Goal: Task Accomplishment & Management: Complete application form

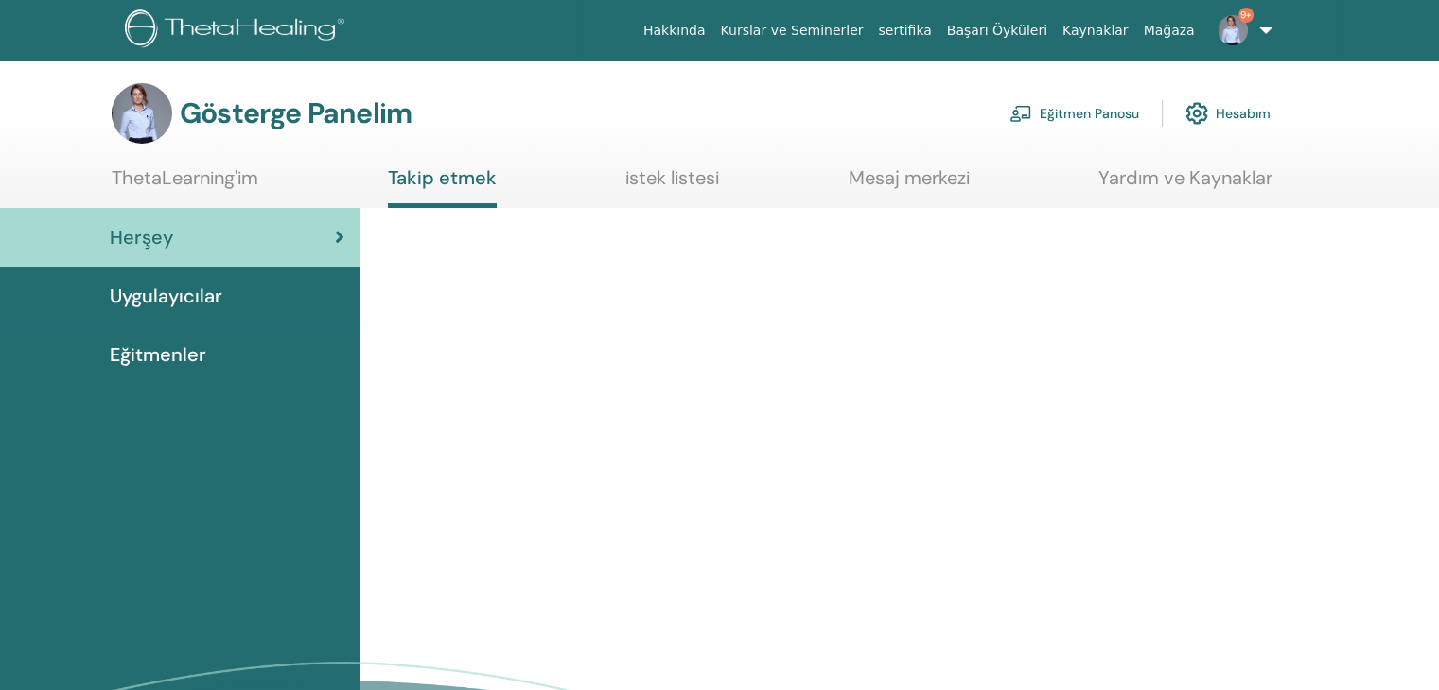
click at [1070, 115] on font "Eğitmen Panosu" at bounding box center [1088, 114] width 99 height 17
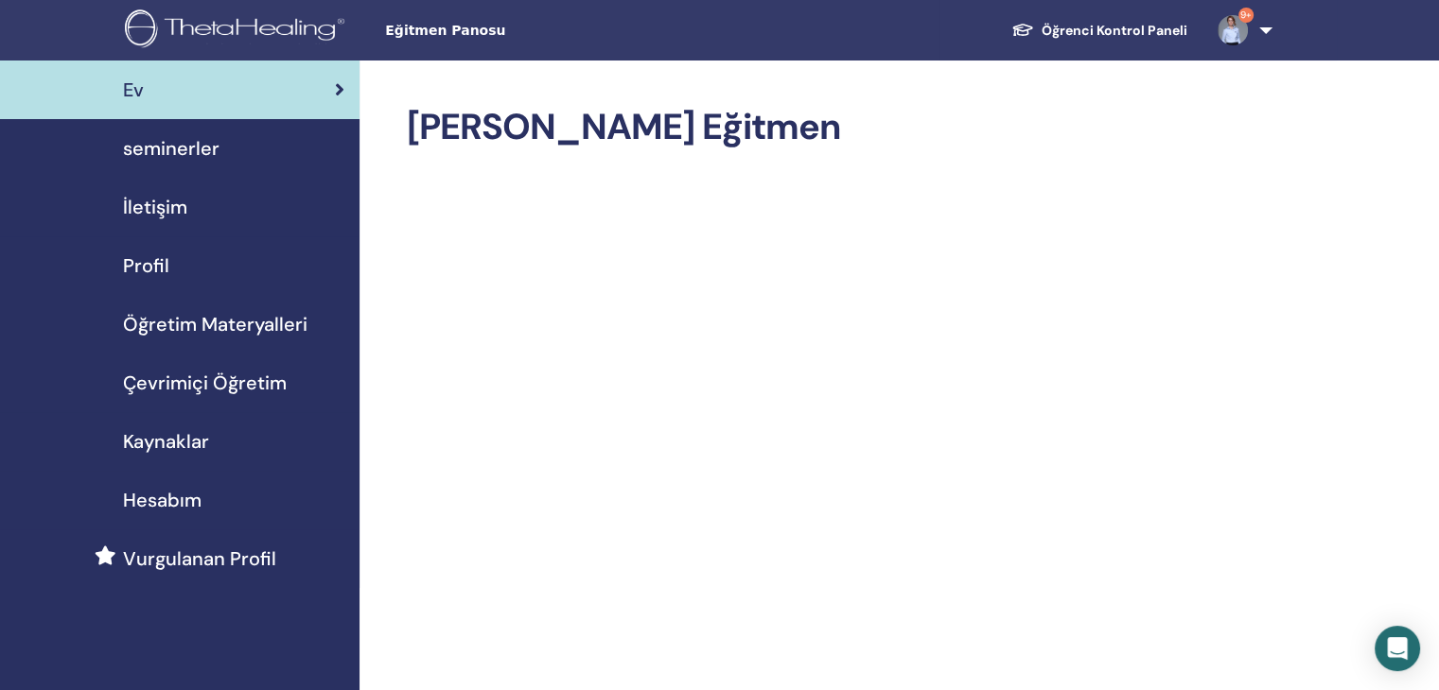
click at [164, 155] on span "seminerler" at bounding box center [171, 148] width 96 height 28
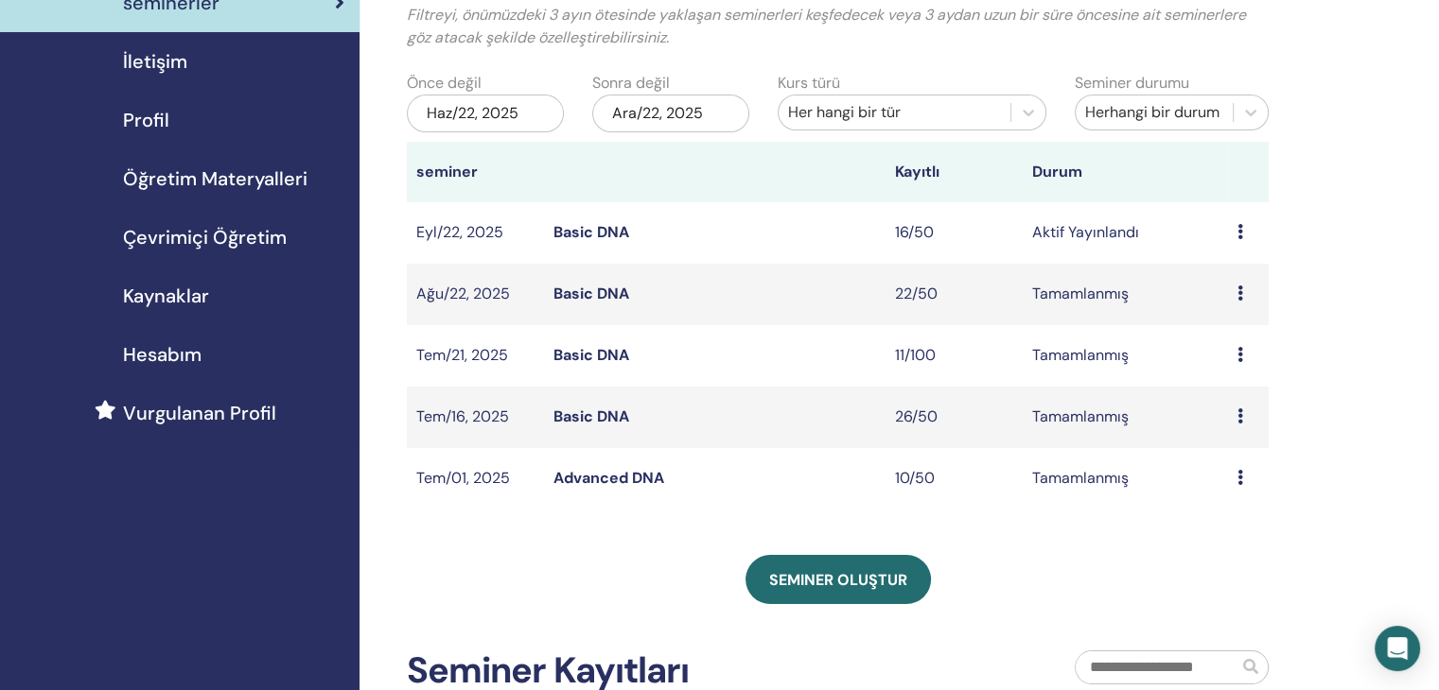
scroll to position [95, 0]
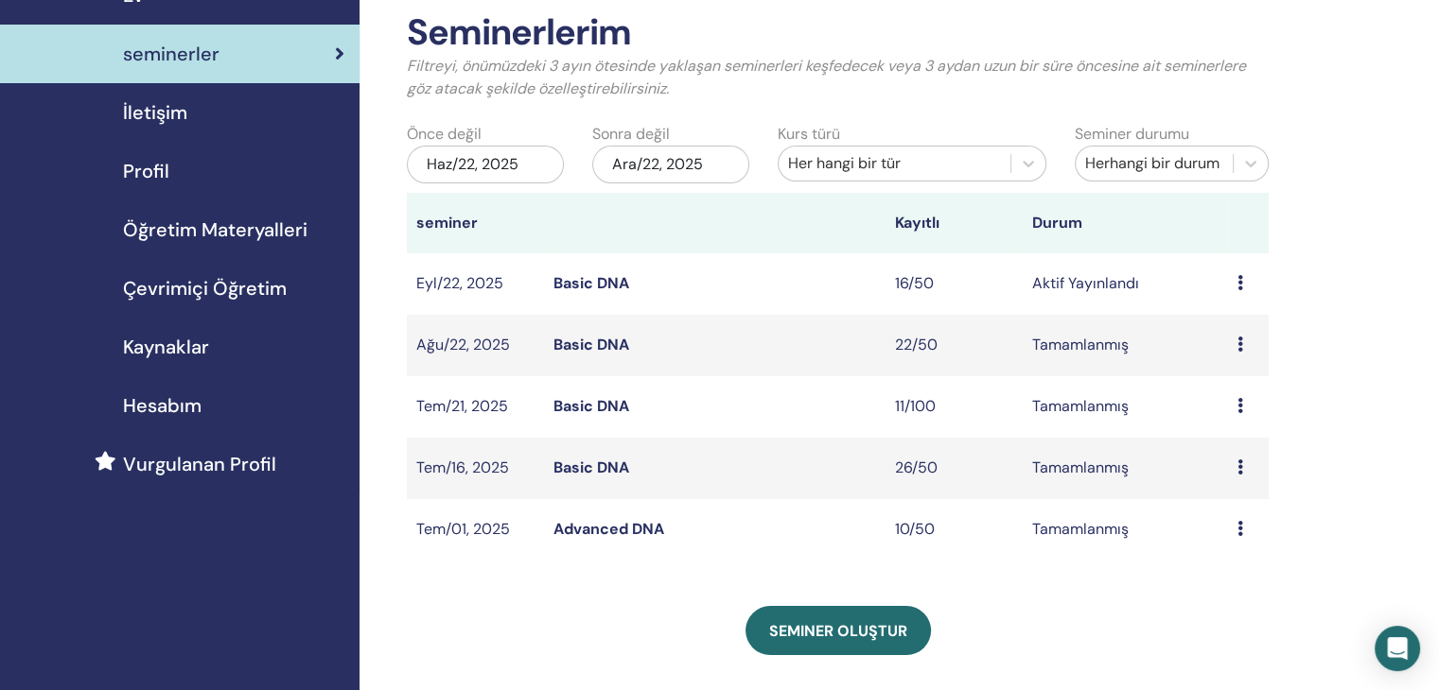
click at [1238, 284] on icon at bounding box center [1240, 282] width 6 height 15
click at [839, 288] on td "Basic DNA" at bounding box center [714, 283] width 341 height 61
click at [608, 281] on link "Basic DNA" at bounding box center [591, 283] width 76 height 20
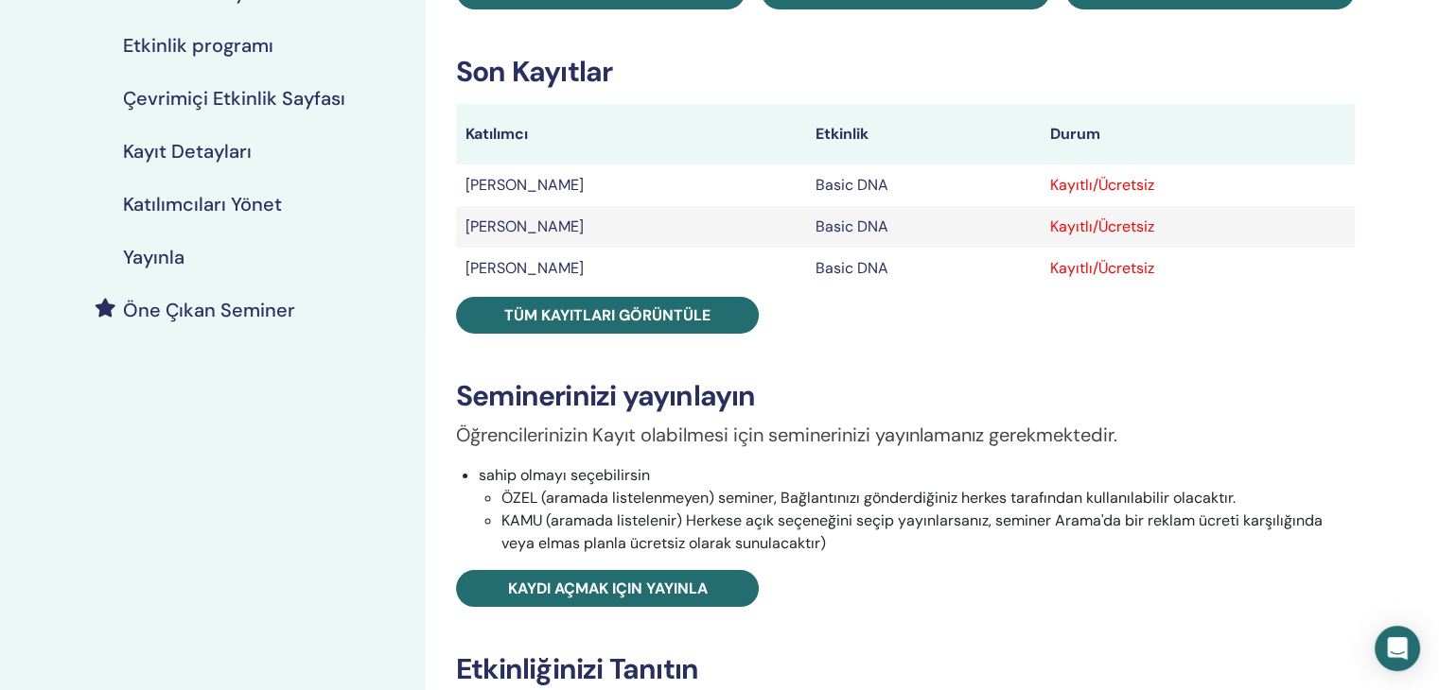
scroll to position [284, 0]
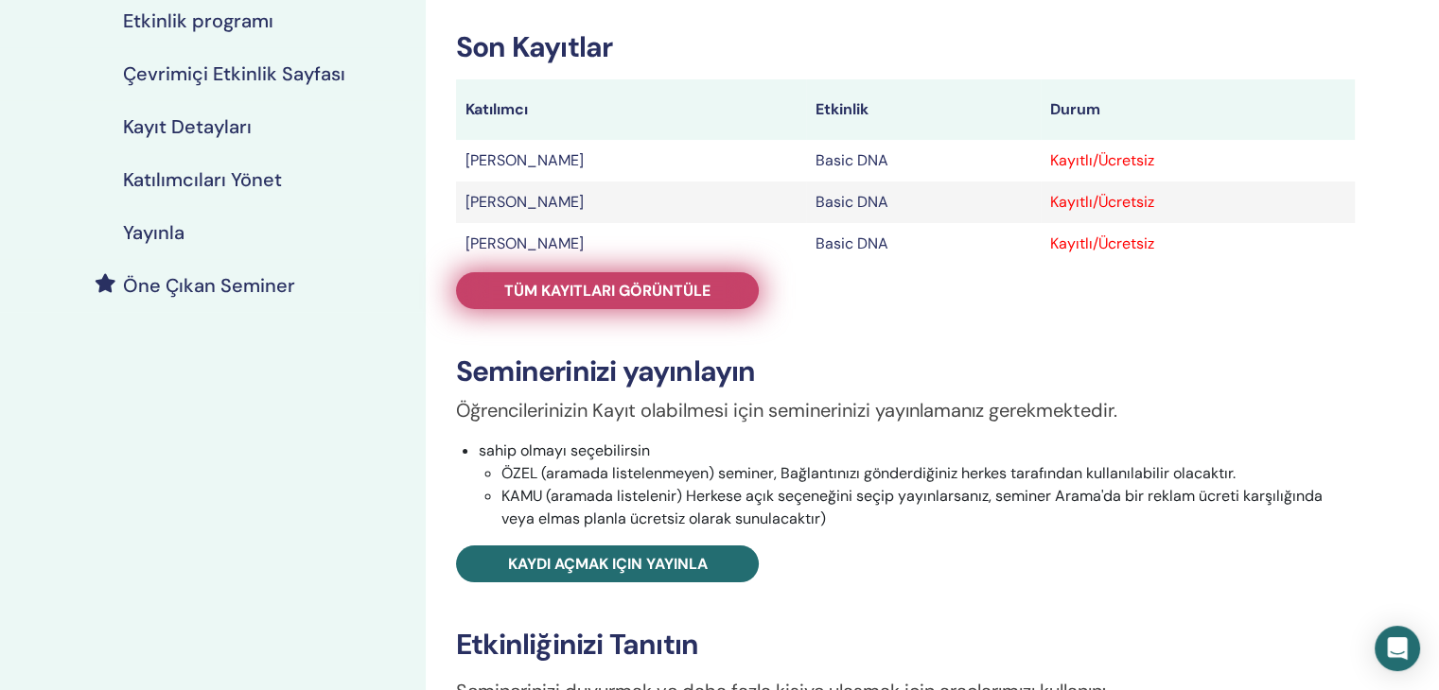
click at [586, 298] on span "Tüm kayıtları görüntüle" at bounding box center [607, 291] width 206 height 20
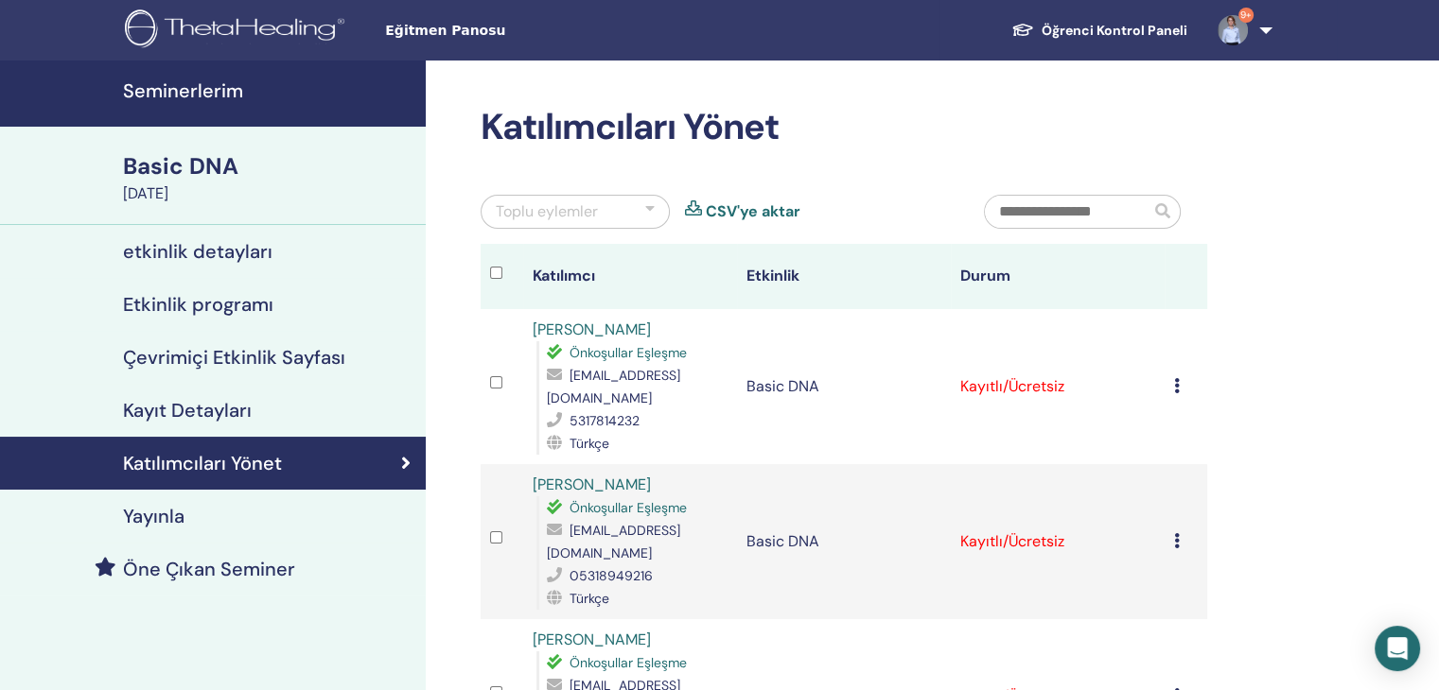
click at [646, 213] on div at bounding box center [649, 212] width 9 height 23
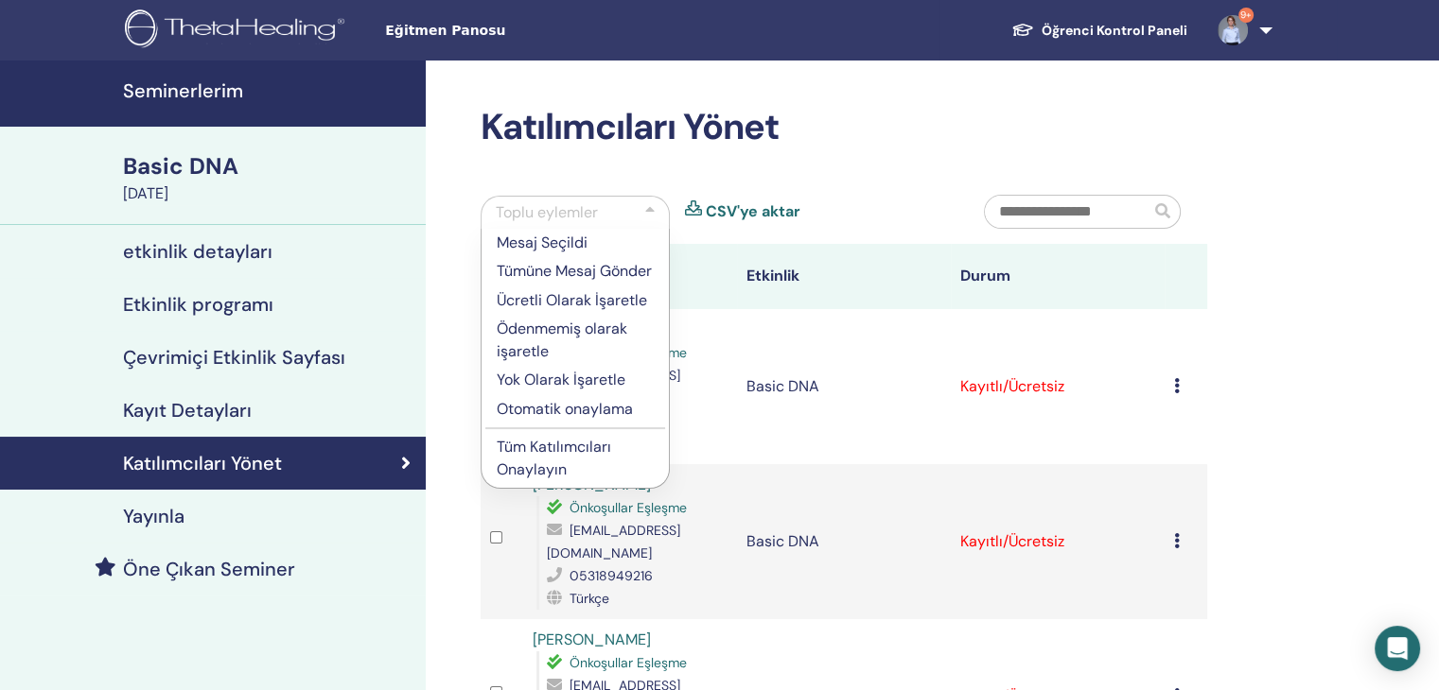
click at [583, 481] on p "Tüm Katılımcıları Onaylayın" at bounding box center [575, 458] width 157 height 45
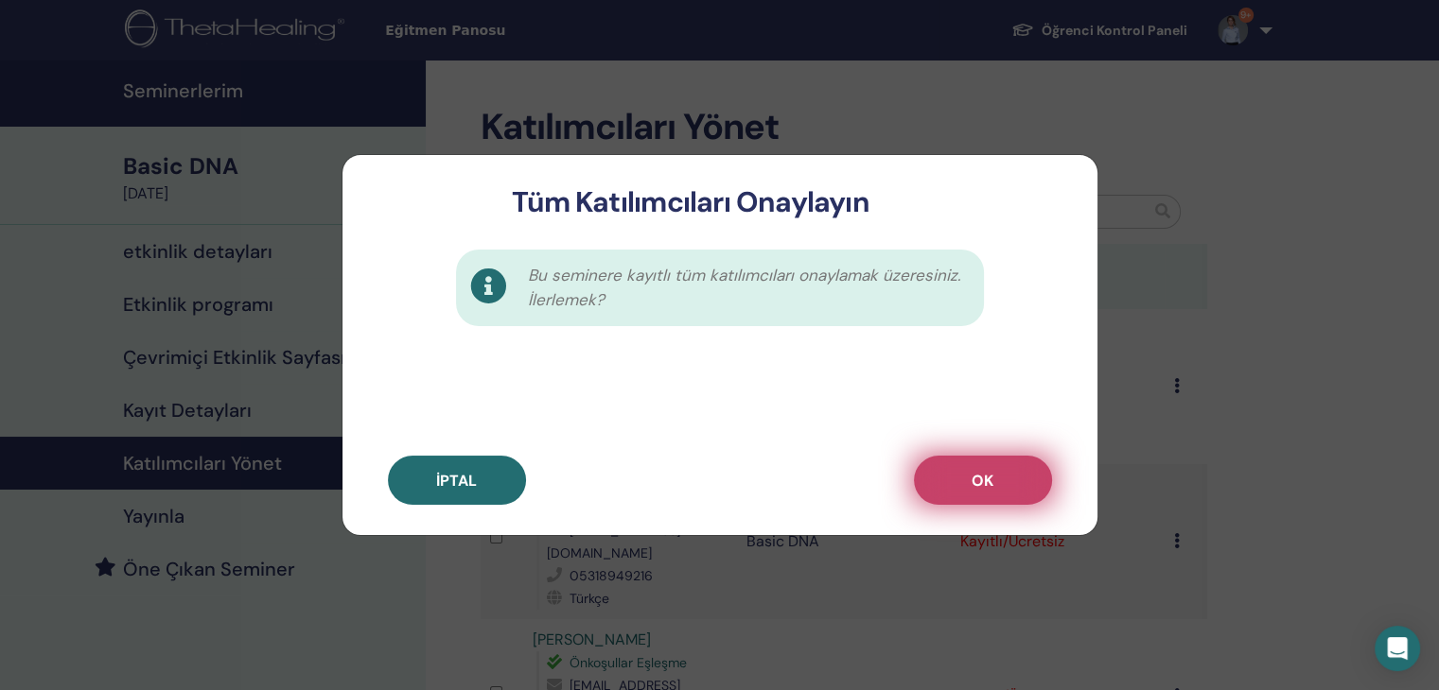
click at [995, 473] on button "OK" at bounding box center [983, 480] width 138 height 49
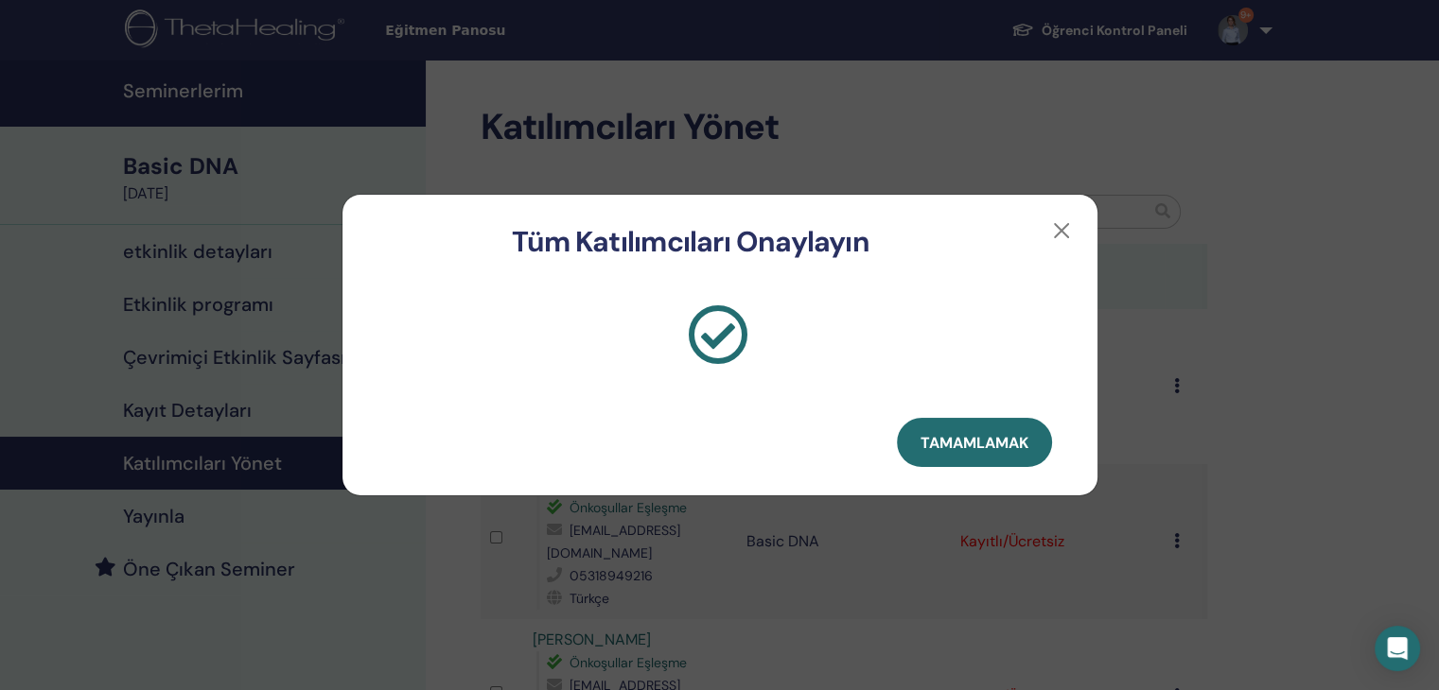
click at [1028, 444] on button "Tamamlamak" at bounding box center [974, 442] width 155 height 49
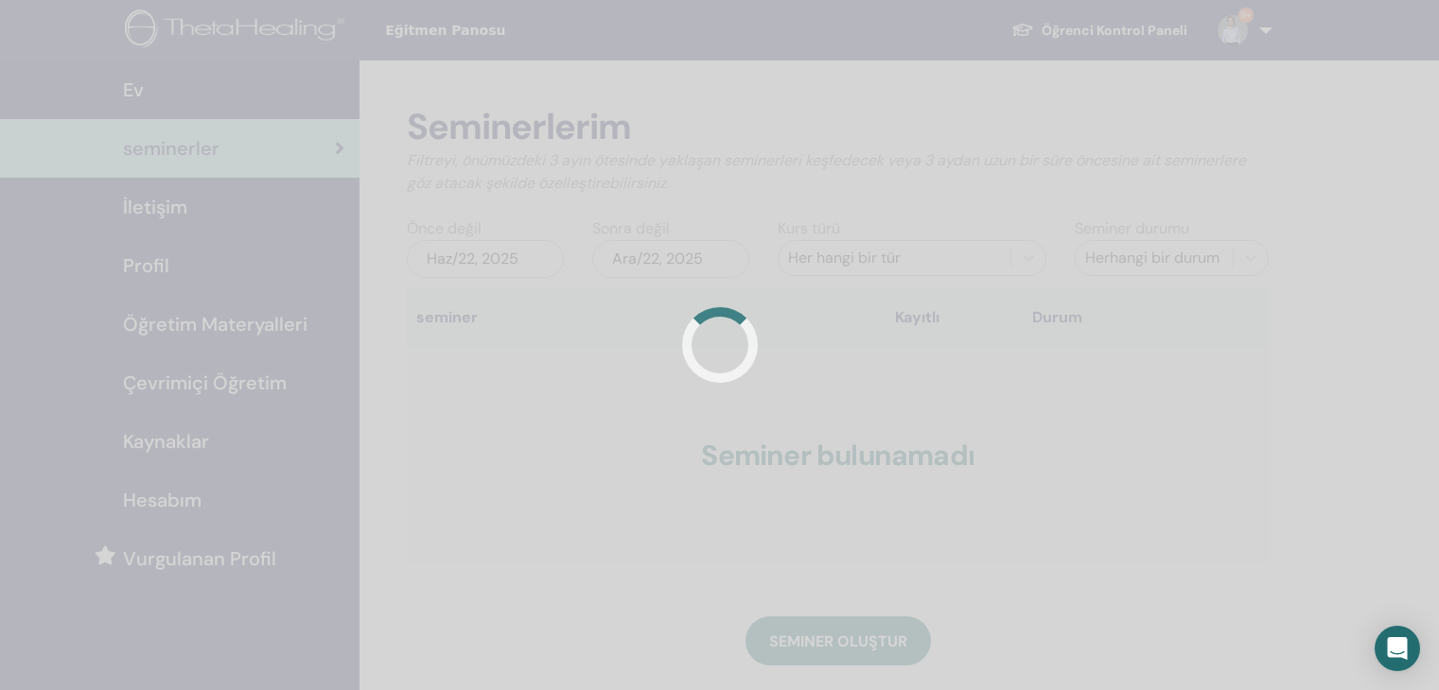
scroll to position [93, 0]
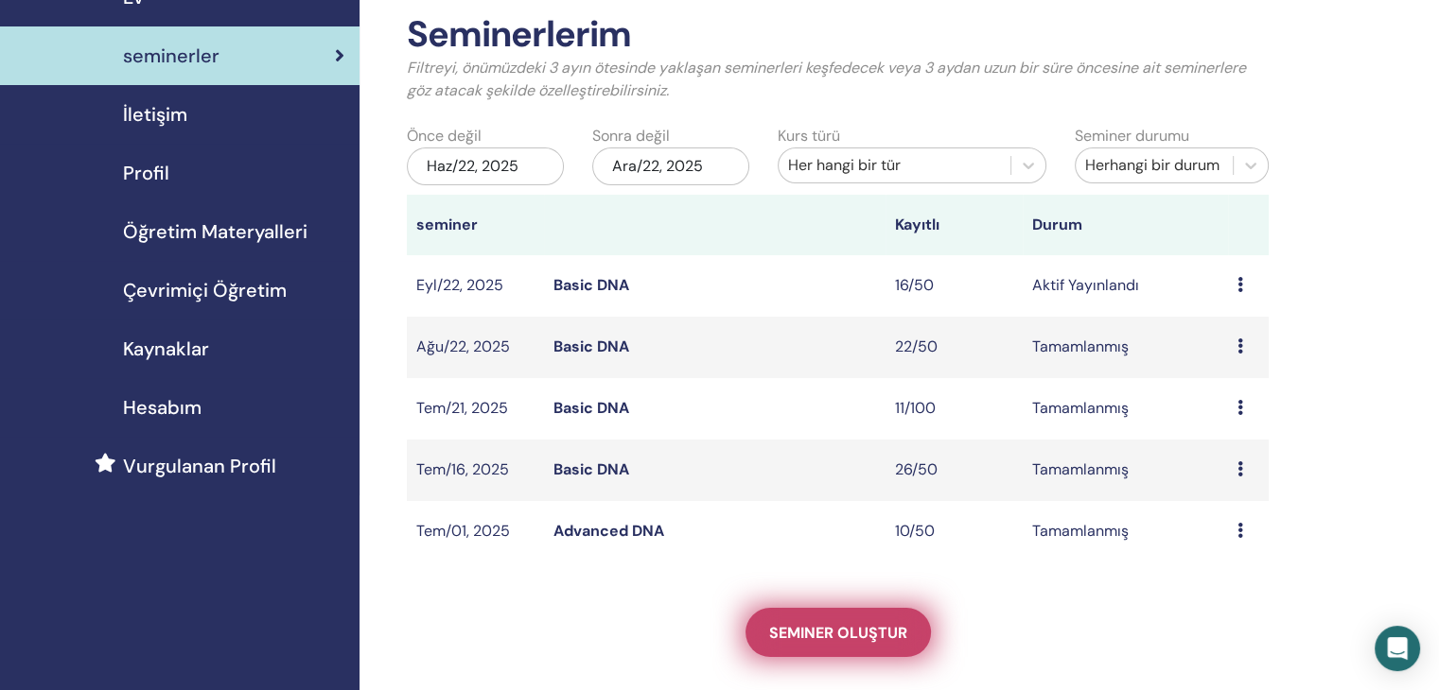
click at [804, 634] on span "Seminer oluştur" at bounding box center [838, 633] width 138 height 20
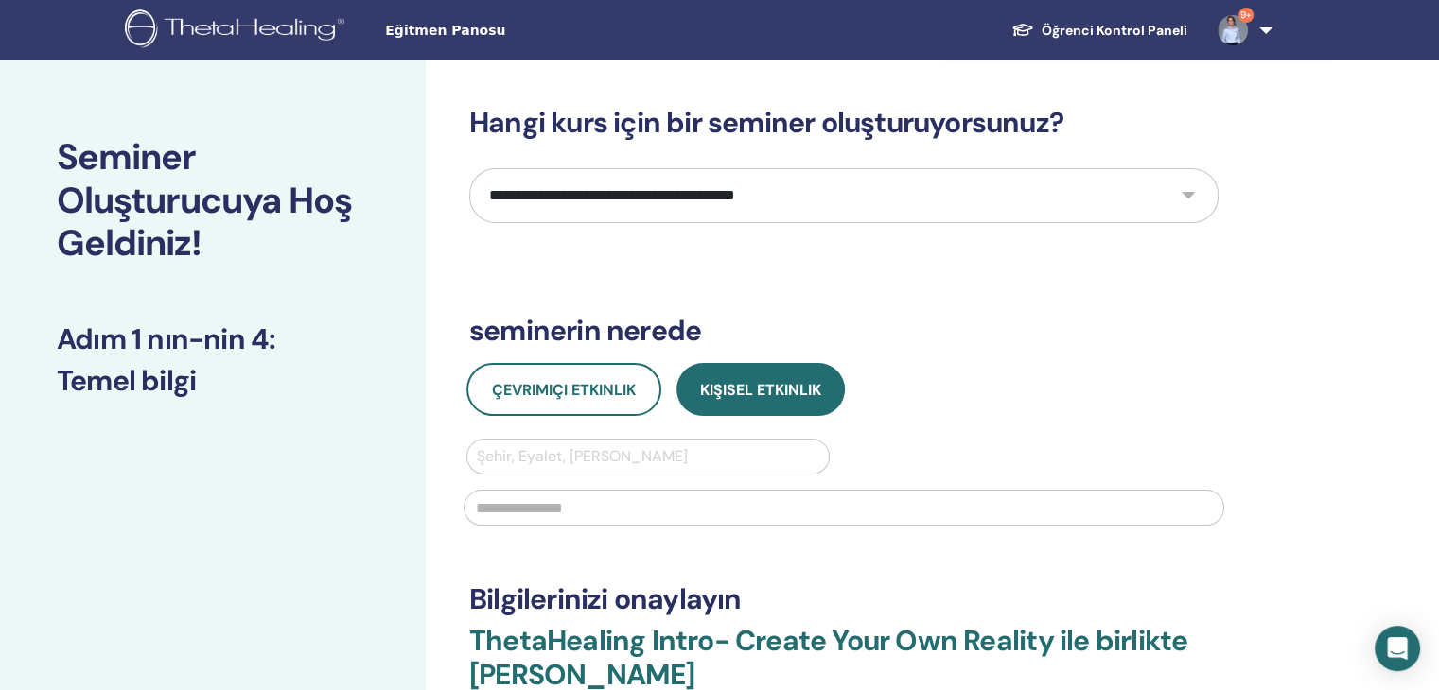
click at [751, 189] on select "**********" at bounding box center [843, 195] width 749 height 55
select select "*"
click at [469, 168] on select "**********" at bounding box center [843, 195] width 749 height 55
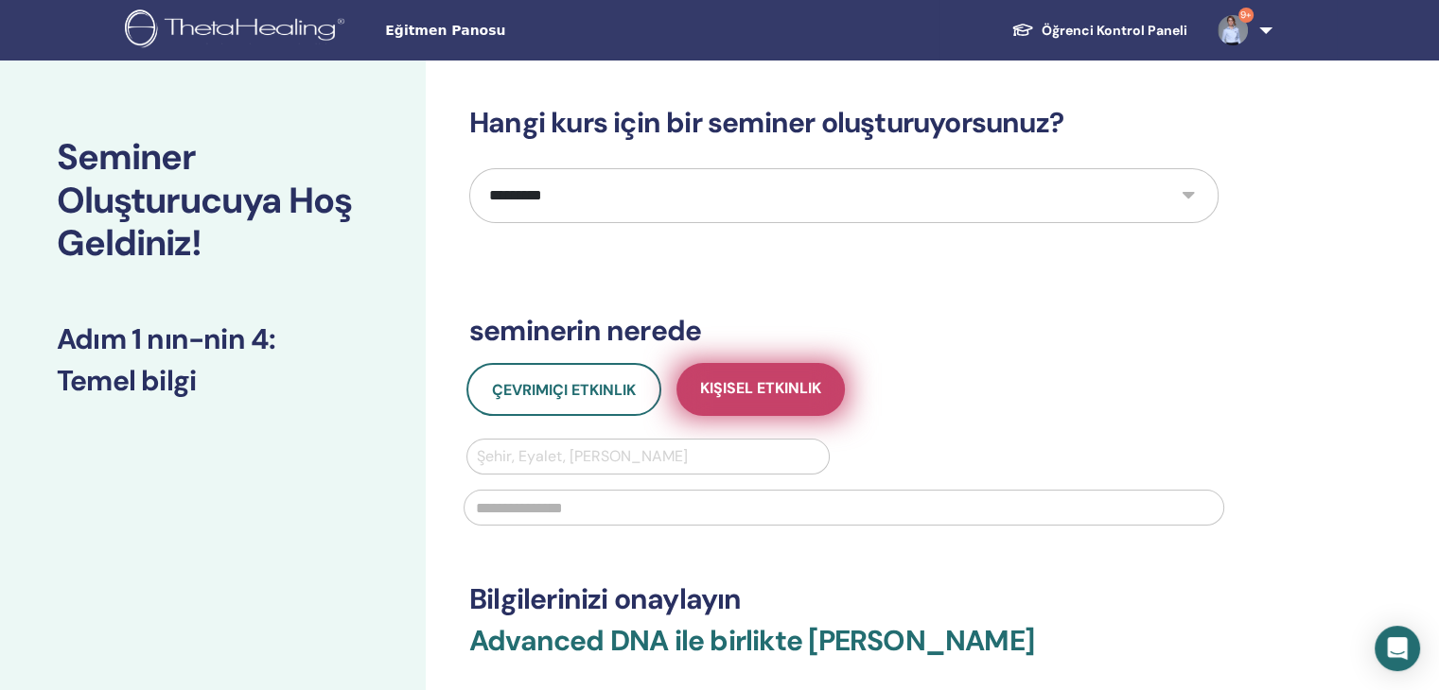
click at [777, 389] on span "Kişisel Etkinlik" at bounding box center [760, 390] width 121 height 24
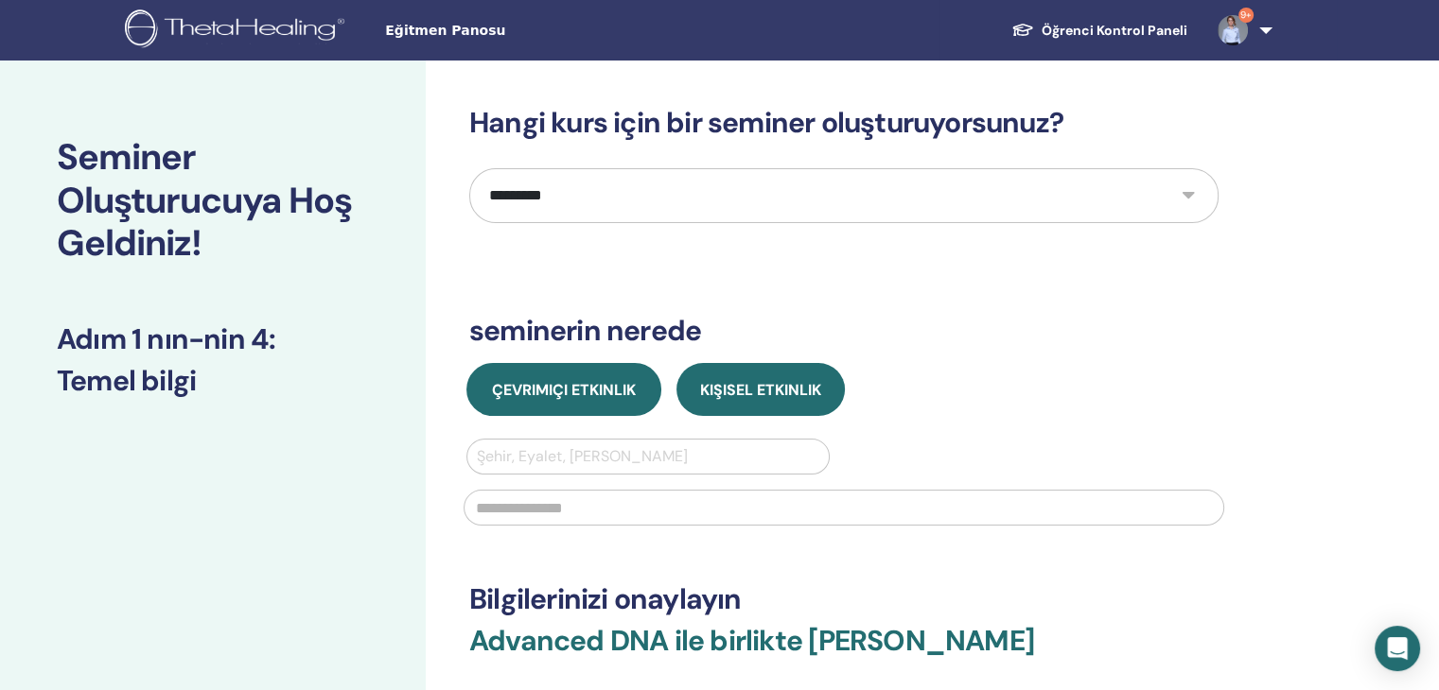
click at [538, 383] on span "Çevrimiçi Etkinlik" at bounding box center [564, 390] width 144 height 20
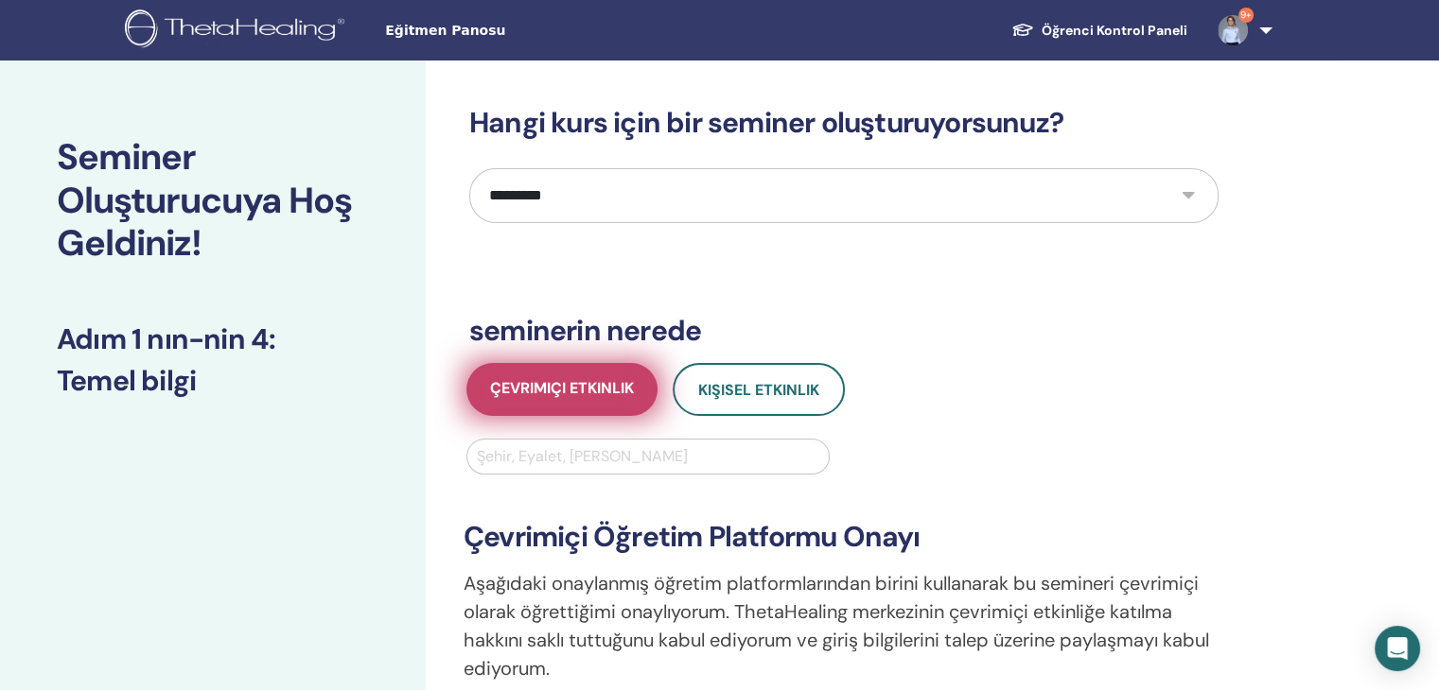
click at [538, 383] on span "Çevrimiçi Etkinlik" at bounding box center [562, 390] width 144 height 24
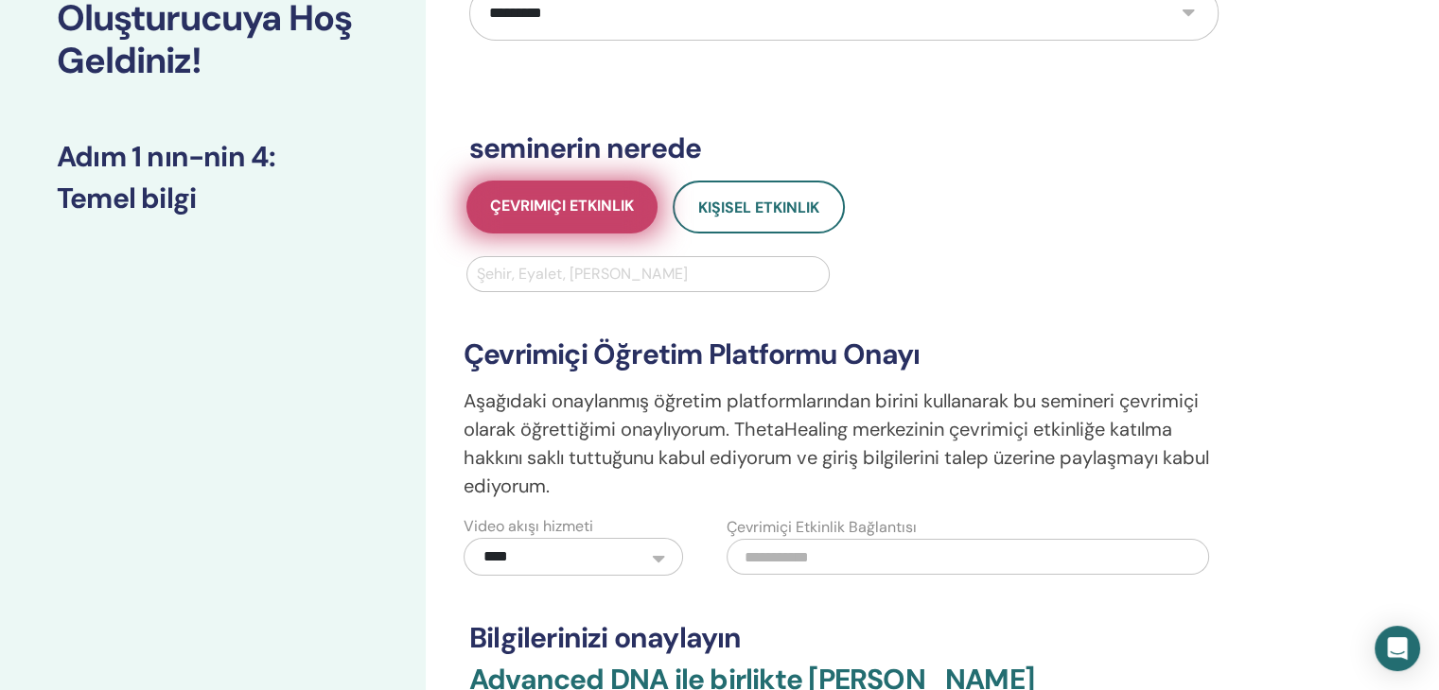
scroll to position [189, 0]
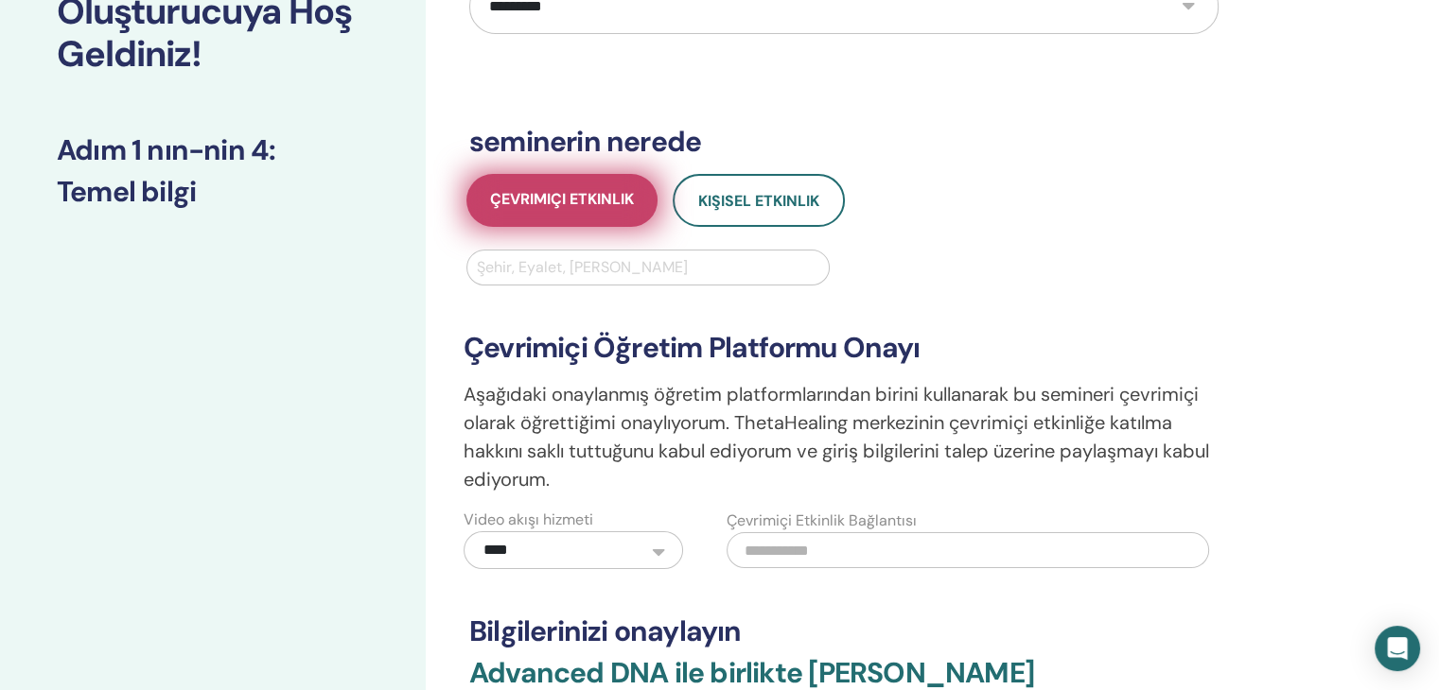
click at [552, 195] on span "Çevrimiçi Etkinlik" at bounding box center [562, 201] width 144 height 24
click at [543, 198] on span "Çevrimiçi Etkinlik" at bounding box center [562, 201] width 144 height 24
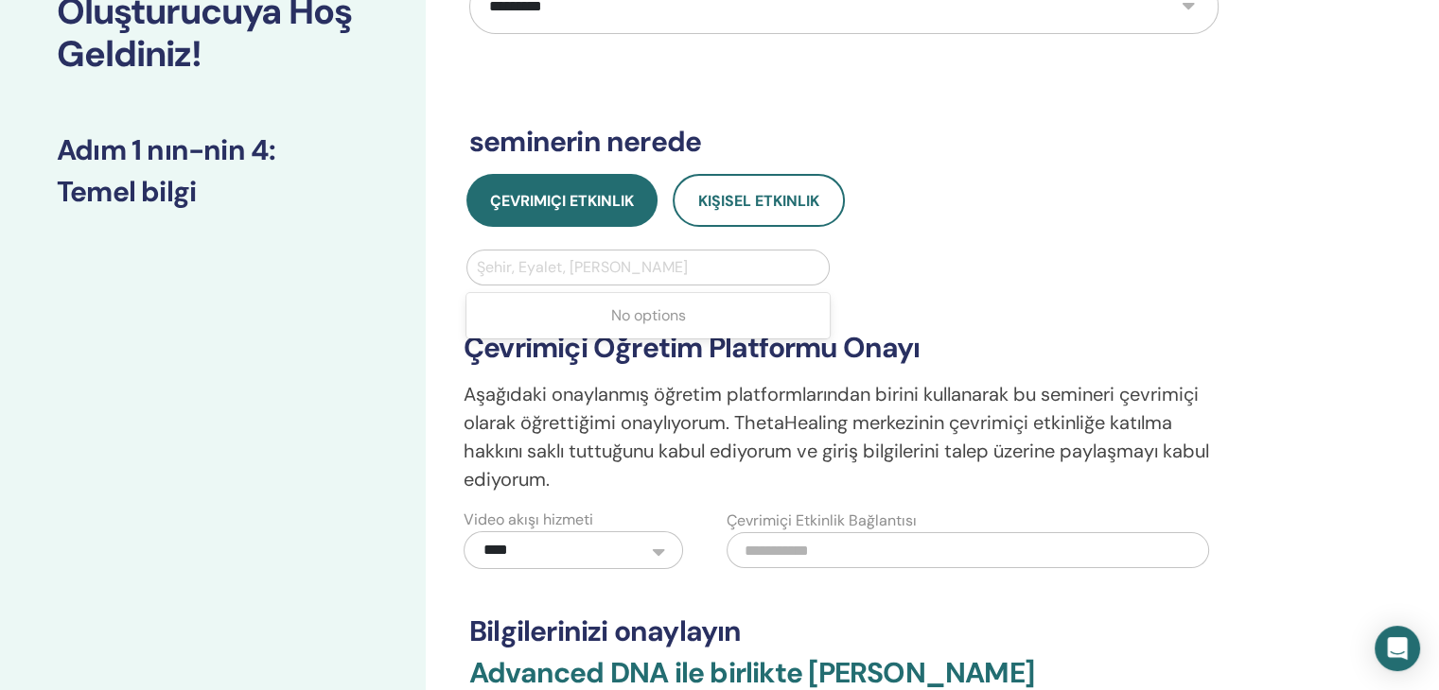
click at [636, 263] on div at bounding box center [648, 267] width 342 height 26
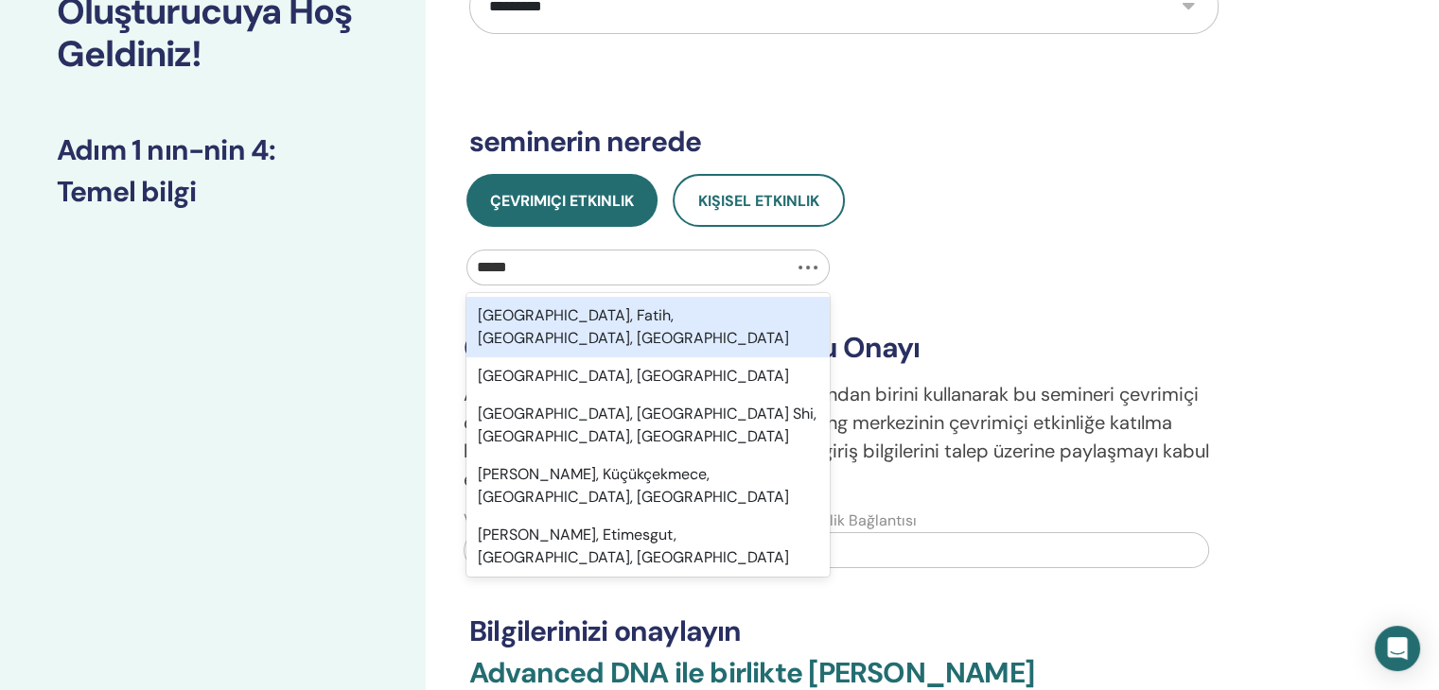
type input "******"
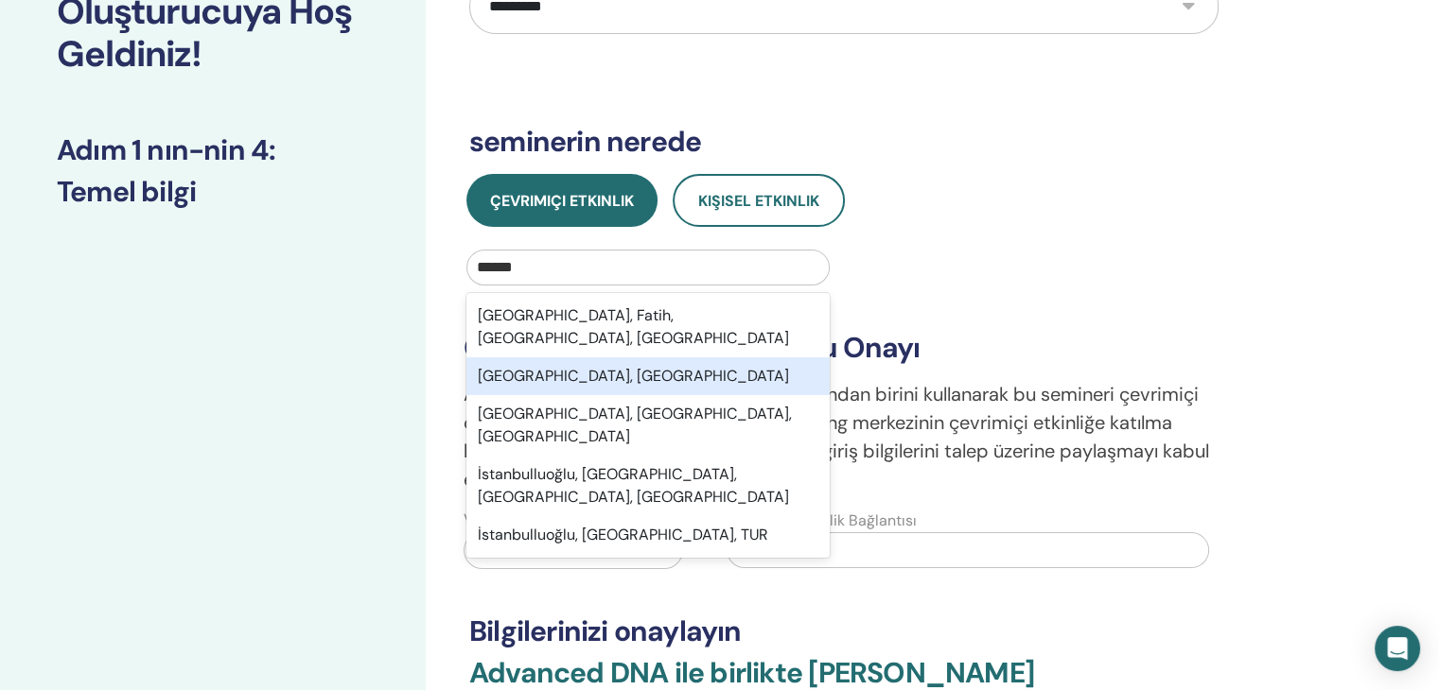
click at [591, 358] on div "İstanbul, TUR" at bounding box center [647, 377] width 363 height 38
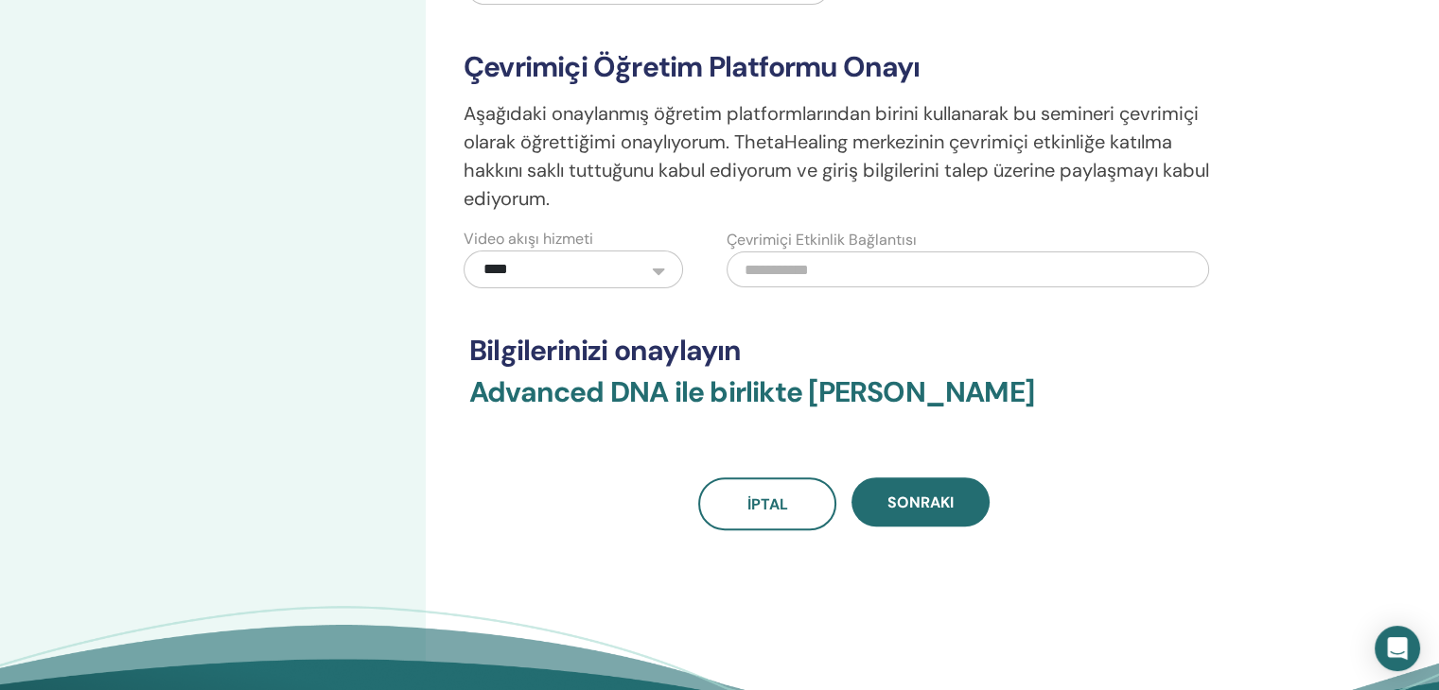
scroll to position [473, 0]
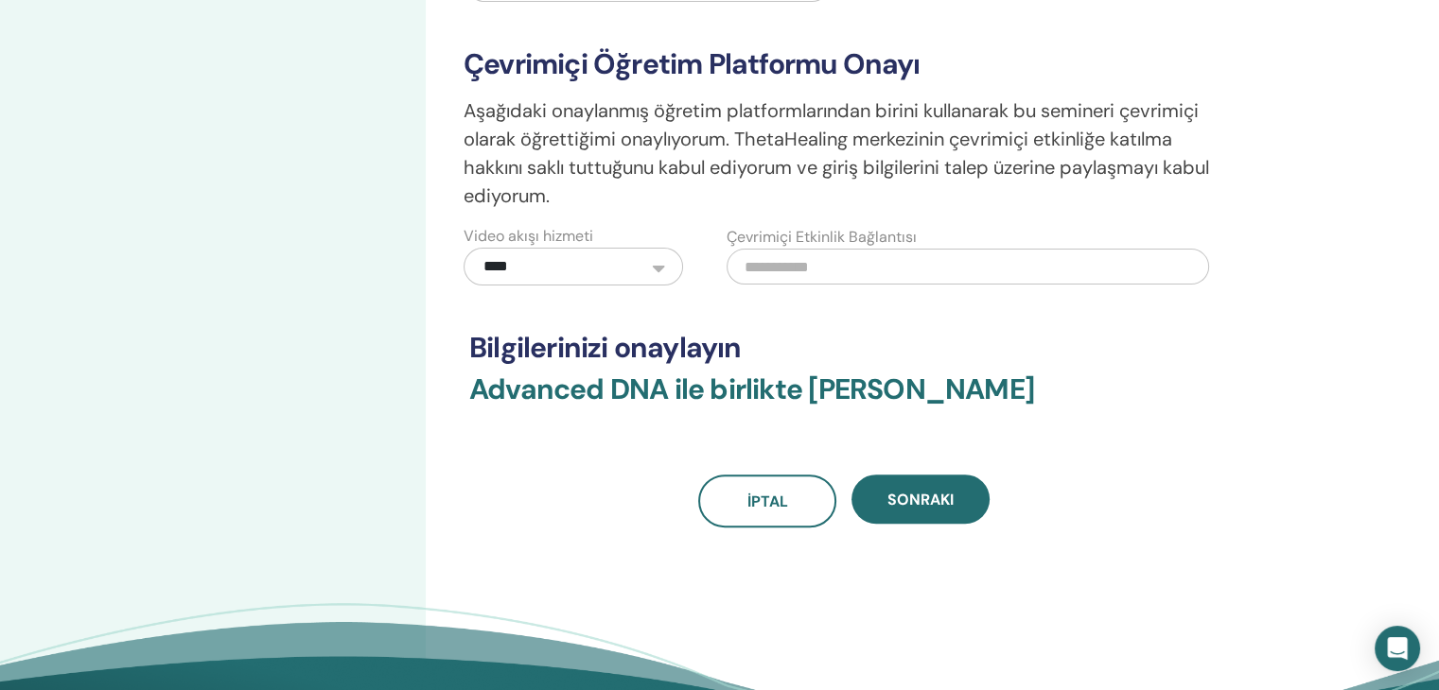
click at [784, 265] on input "text" at bounding box center [967, 267] width 482 height 36
click at [817, 260] on input "text" at bounding box center [967, 267] width 482 height 36
paste input "**********"
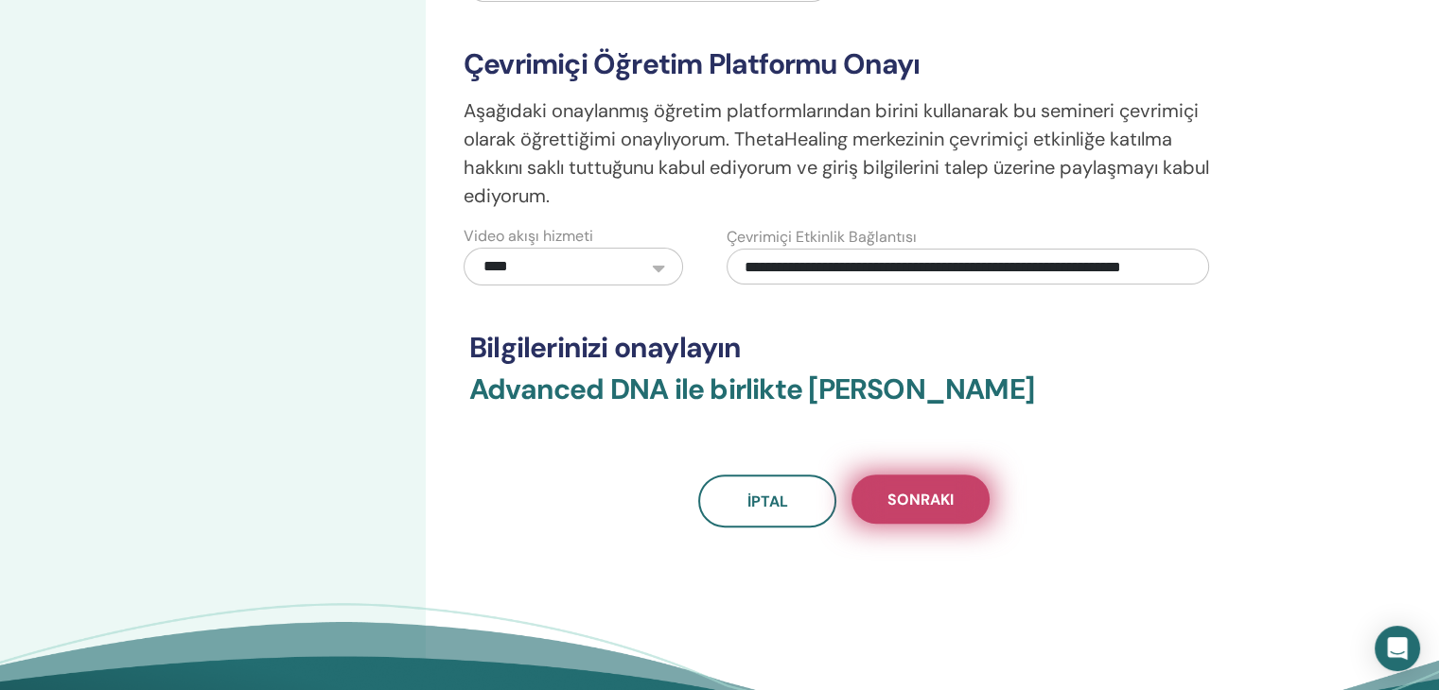
type input "**********"
click at [916, 500] on span "Sonraki" at bounding box center [920, 500] width 66 height 20
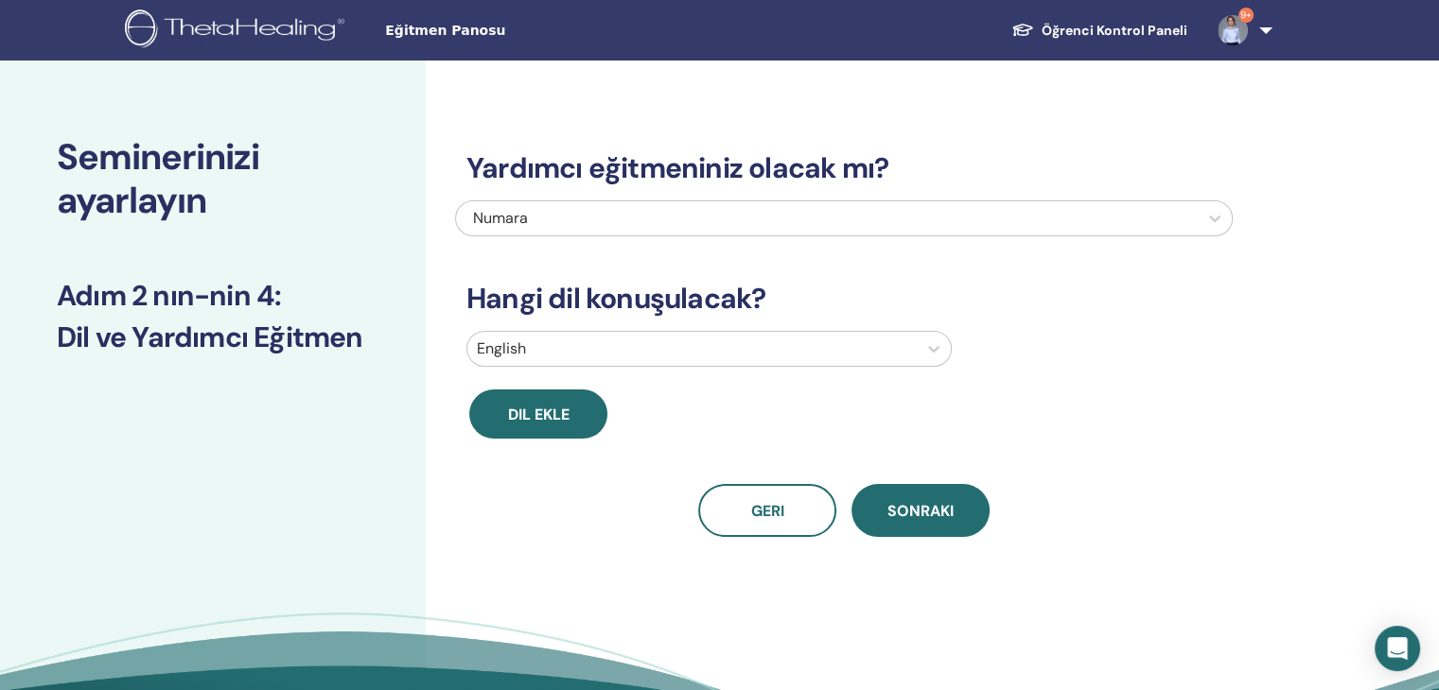
click at [583, 353] on div at bounding box center [692, 349] width 430 height 26
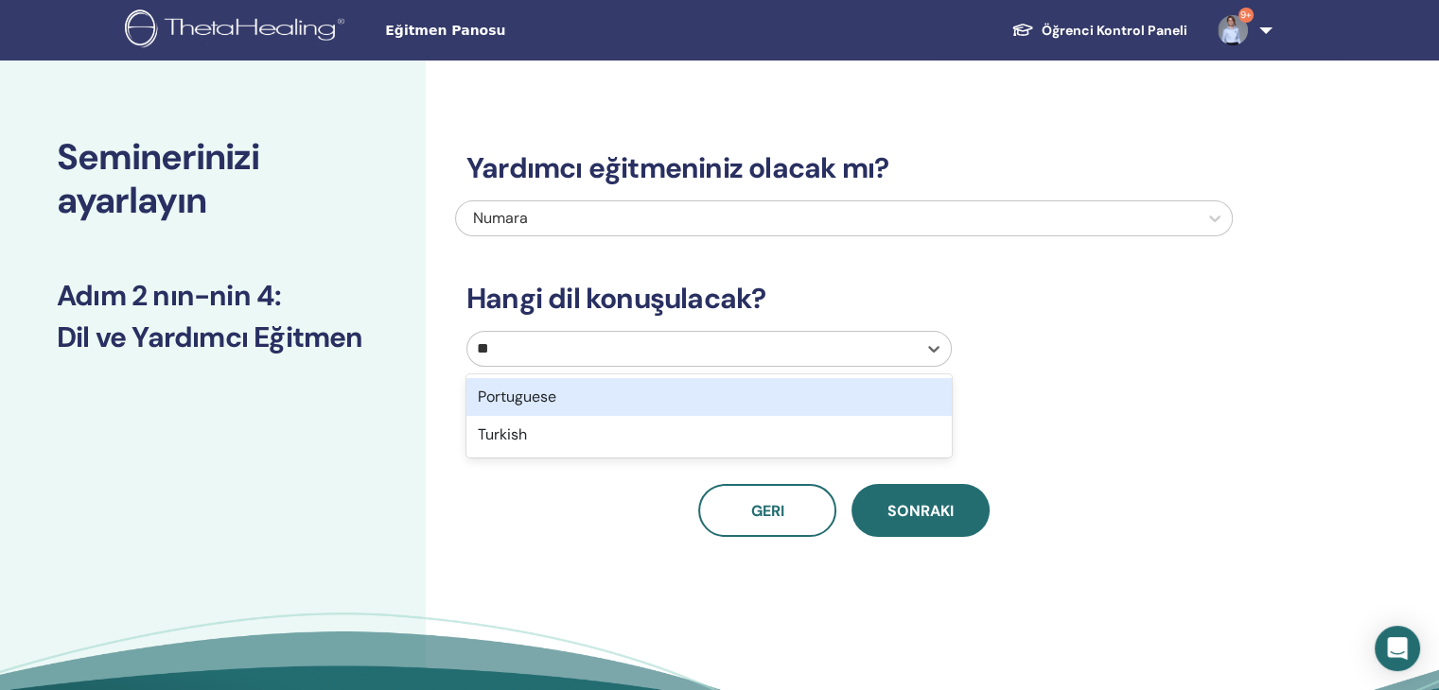
type input "***"
click at [571, 394] on div "Turkish" at bounding box center [708, 397] width 485 height 38
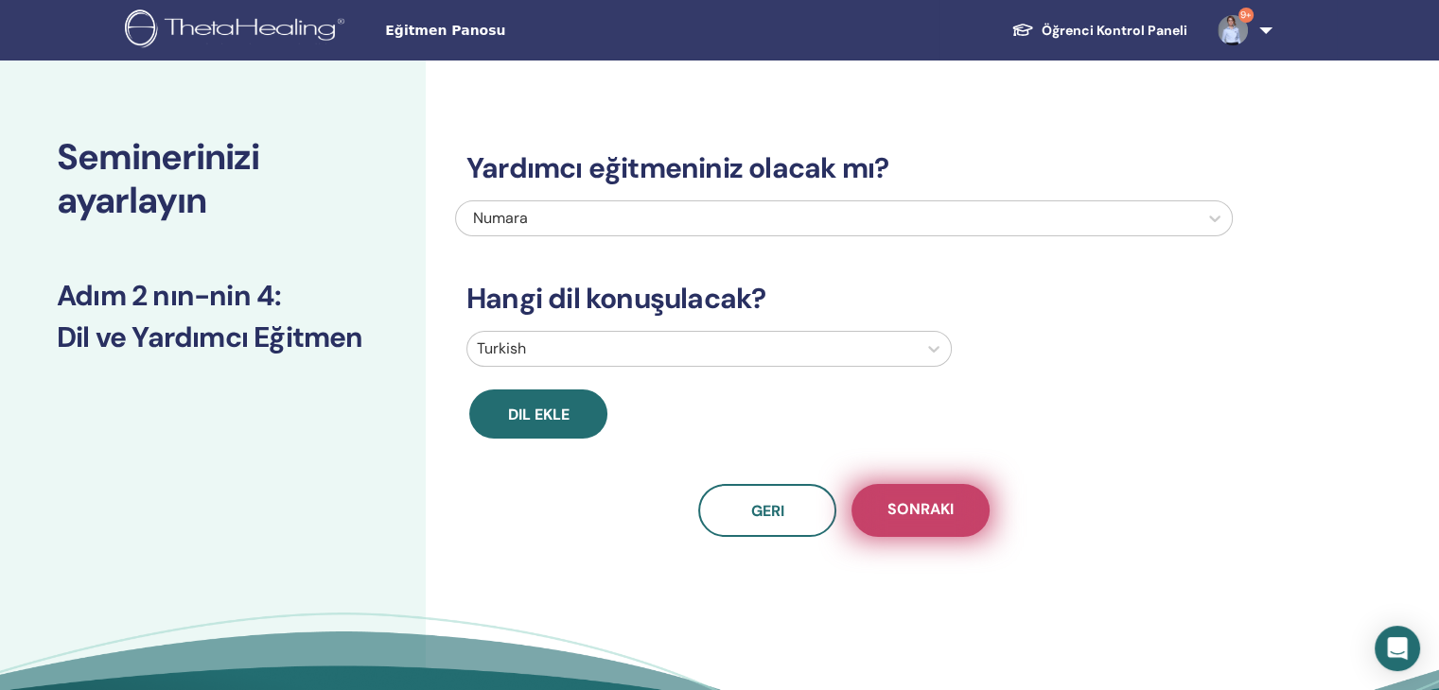
click at [912, 513] on span "Sonraki" at bounding box center [920, 511] width 66 height 24
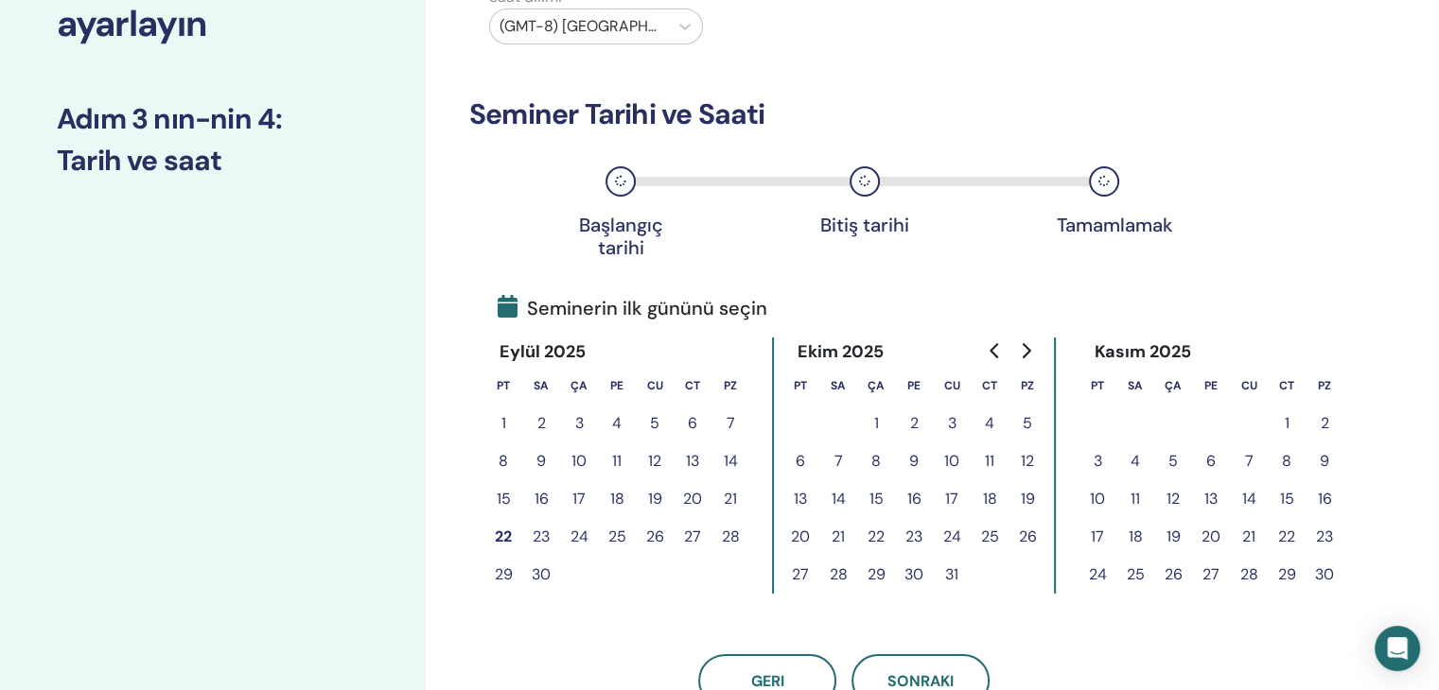
scroll to position [189, 0]
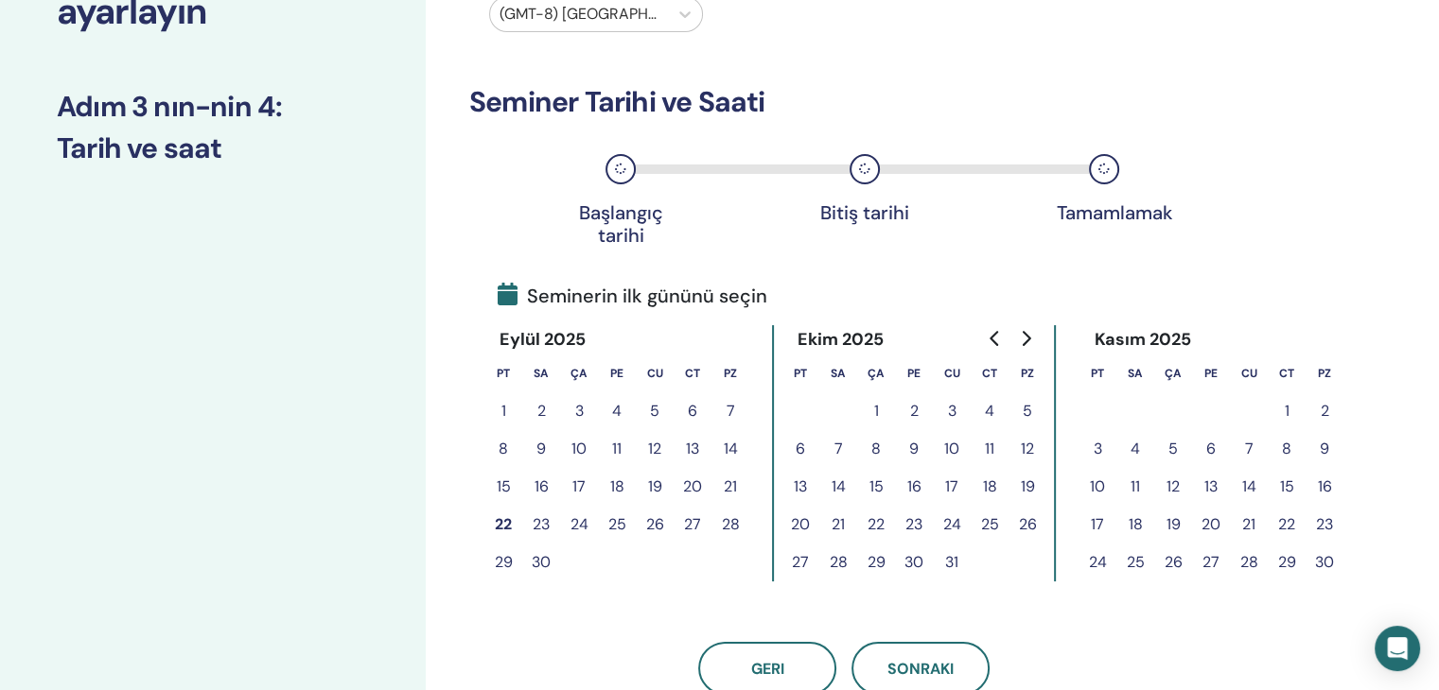
click at [499, 519] on button "22" at bounding box center [503, 525] width 38 height 38
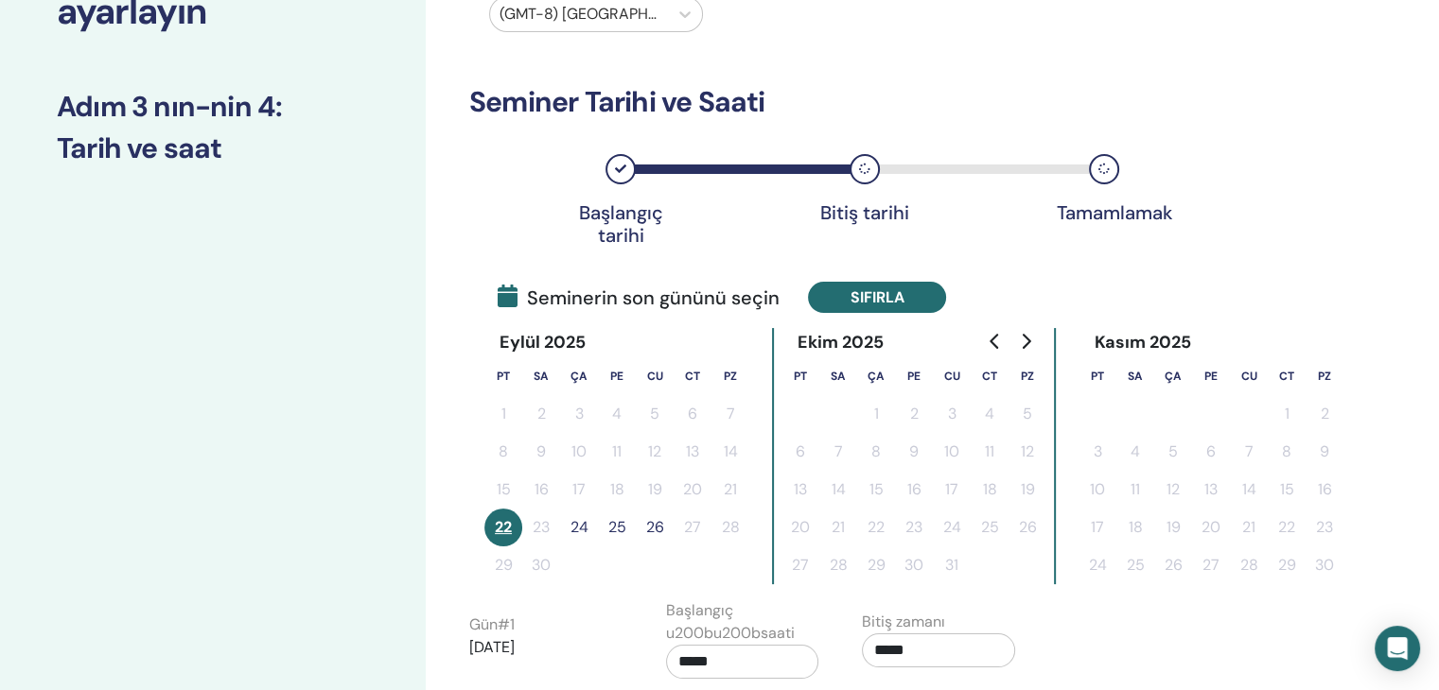
click at [874, 303] on button "Sıfırla" at bounding box center [877, 297] width 138 height 31
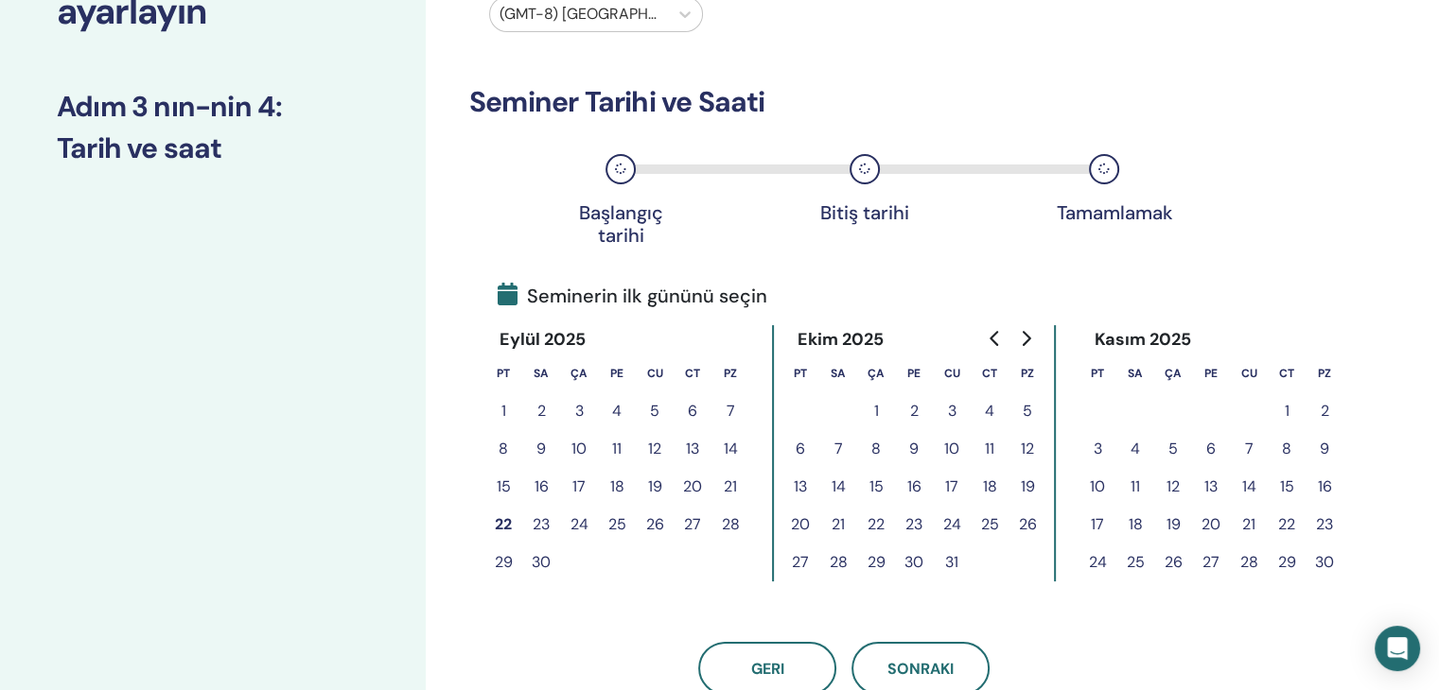
click at [537, 526] on button "23" at bounding box center [541, 525] width 38 height 38
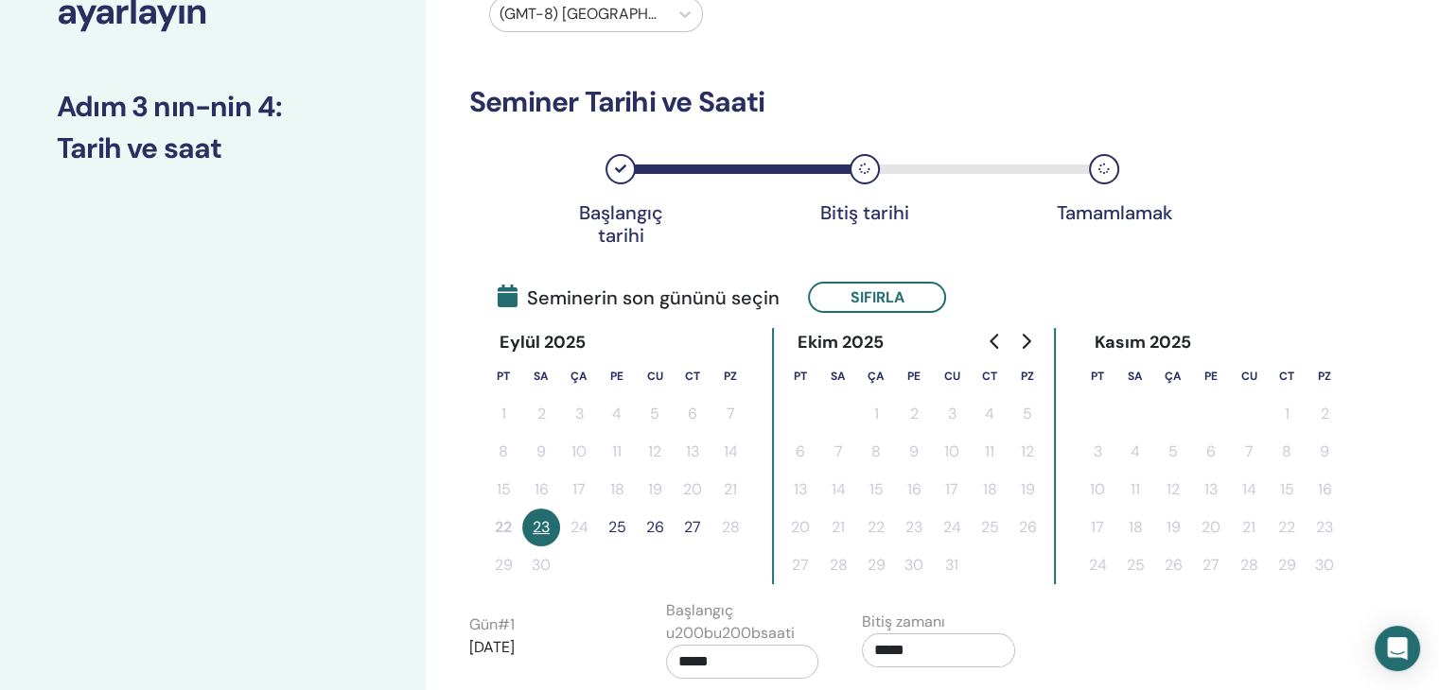
click at [692, 531] on button "27" at bounding box center [692, 528] width 38 height 38
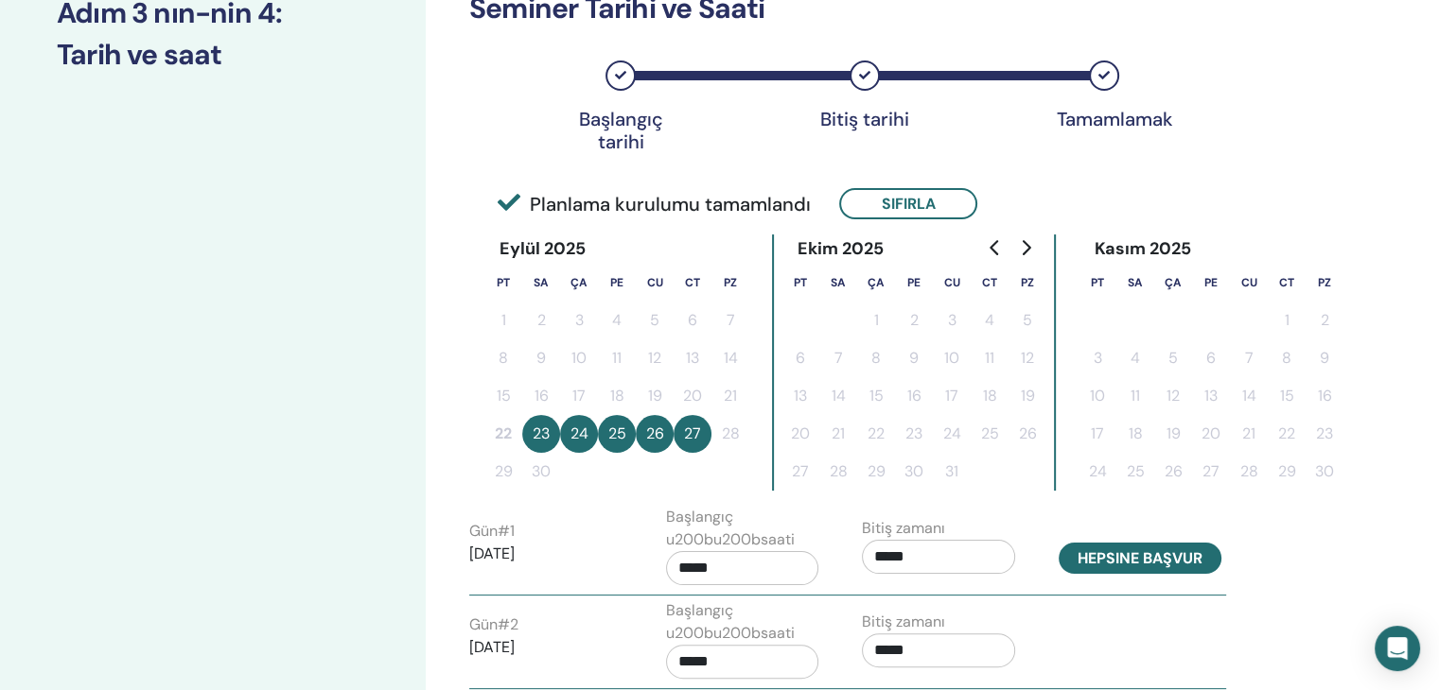
scroll to position [284, 0]
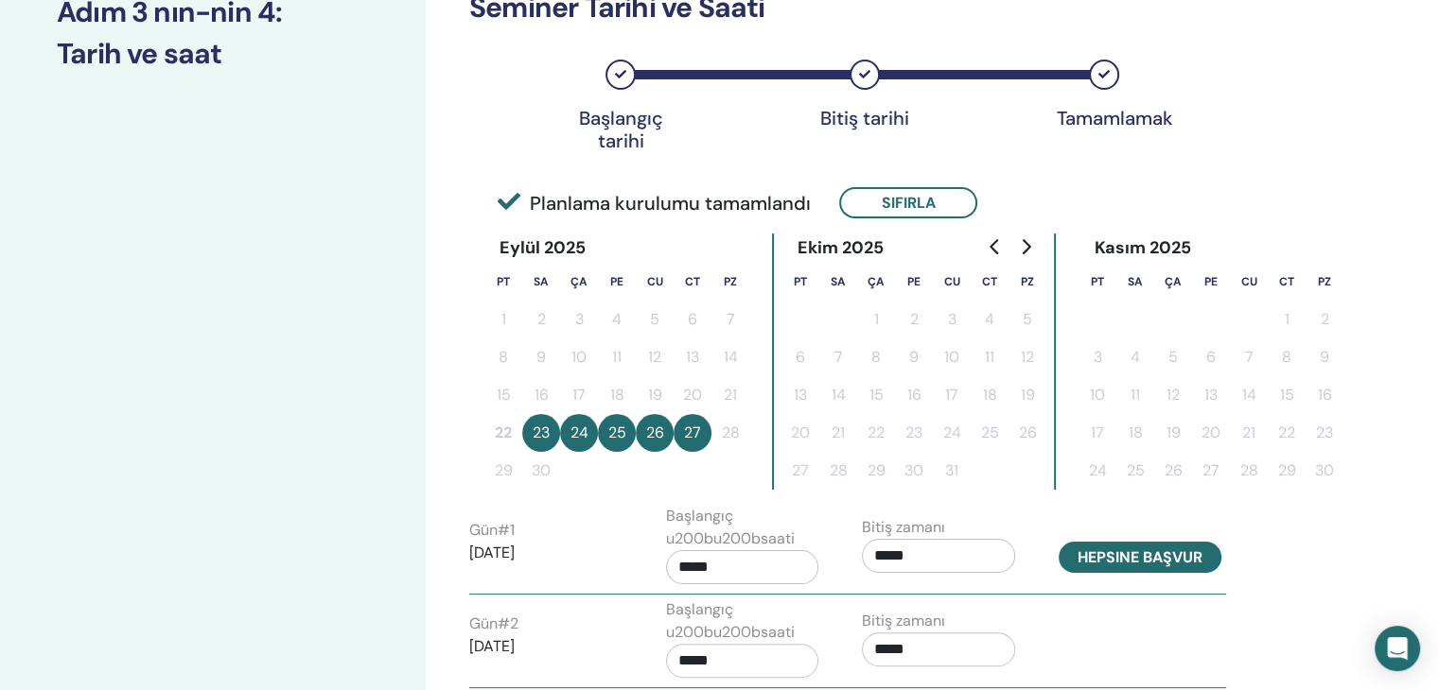
click at [1180, 565] on button "Hepsine başvur" at bounding box center [1139, 557] width 163 height 31
click at [1169, 550] on button "Hepsine başvur" at bounding box center [1139, 557] width 163 height 31
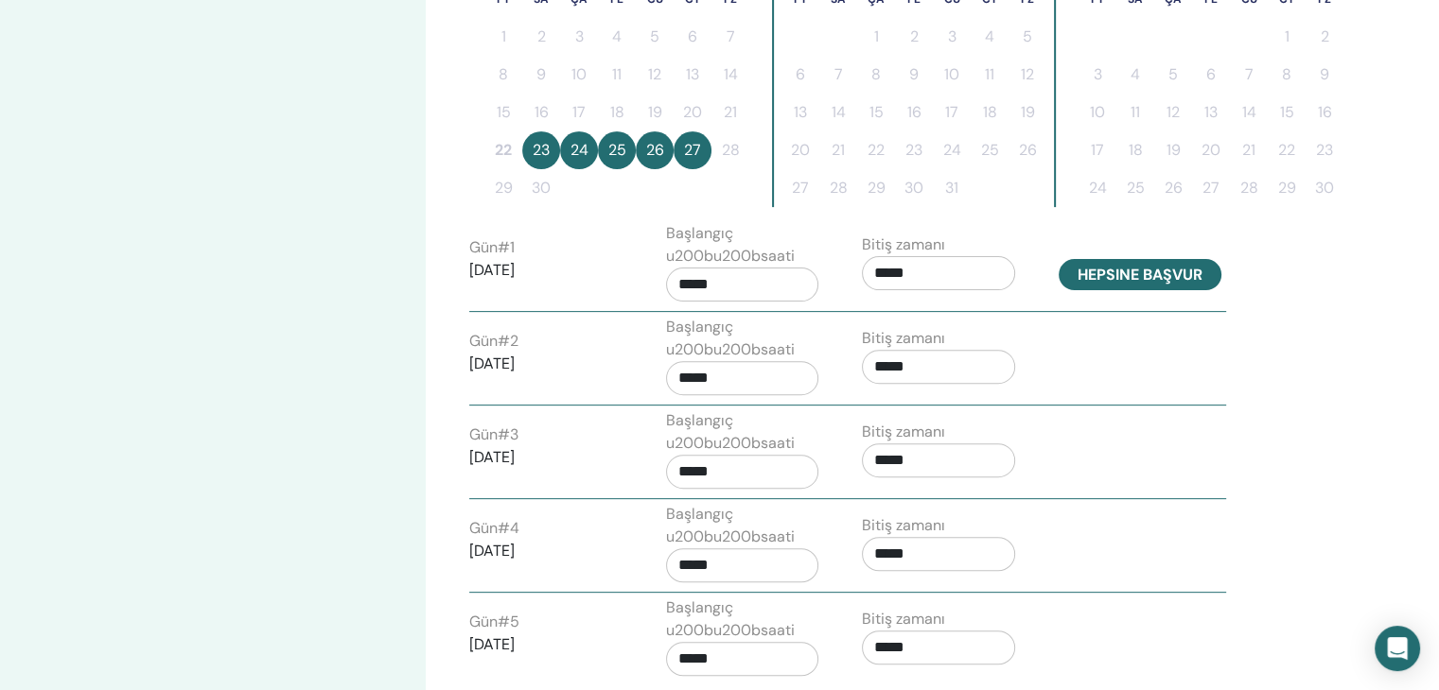
scroll to position [567, 0]
click at [1145, 270] on button "Hepsine başvur" at bounding box center [1139, 273] width 163 height 31
click at [1144, 278] on button "Hepsine başvur" at bounding box center [1139, 273] width 163 height 31
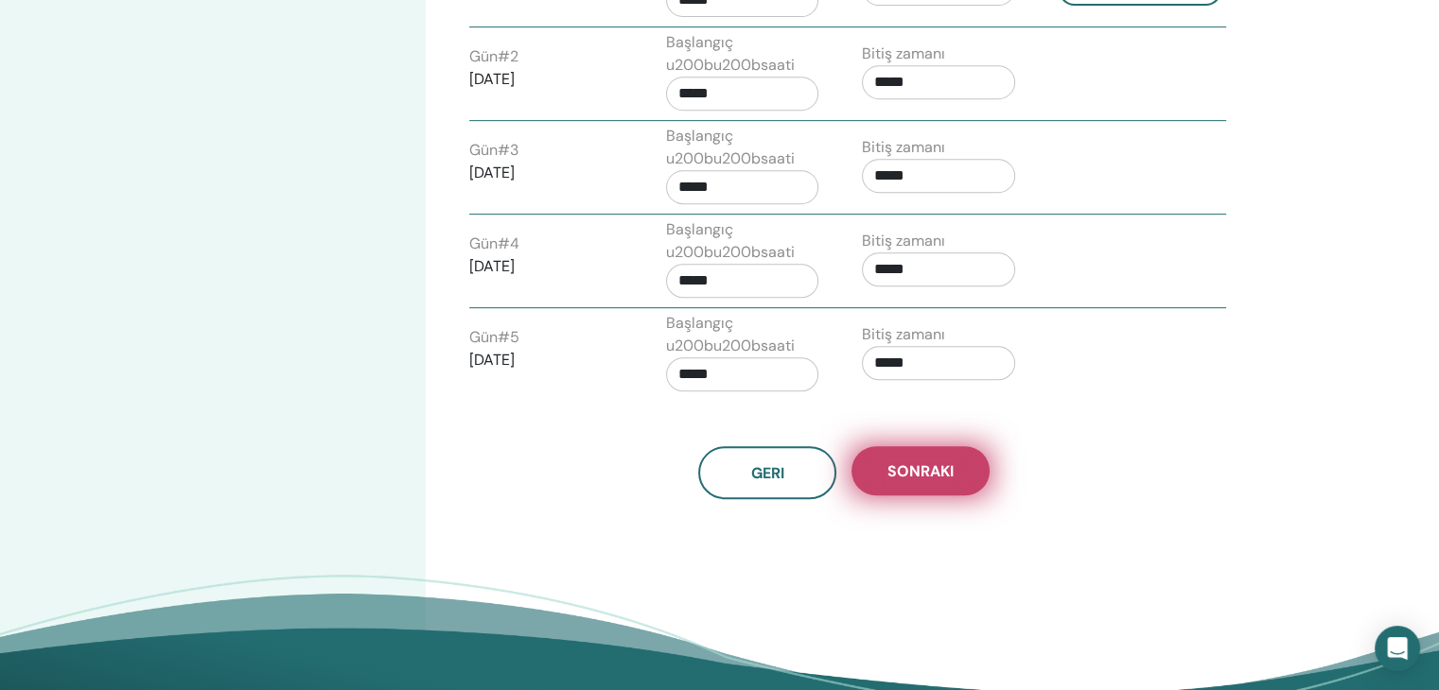
click at [938, 474] on span "Sonraki" at bounding box center [920, 472] width 66 height 20
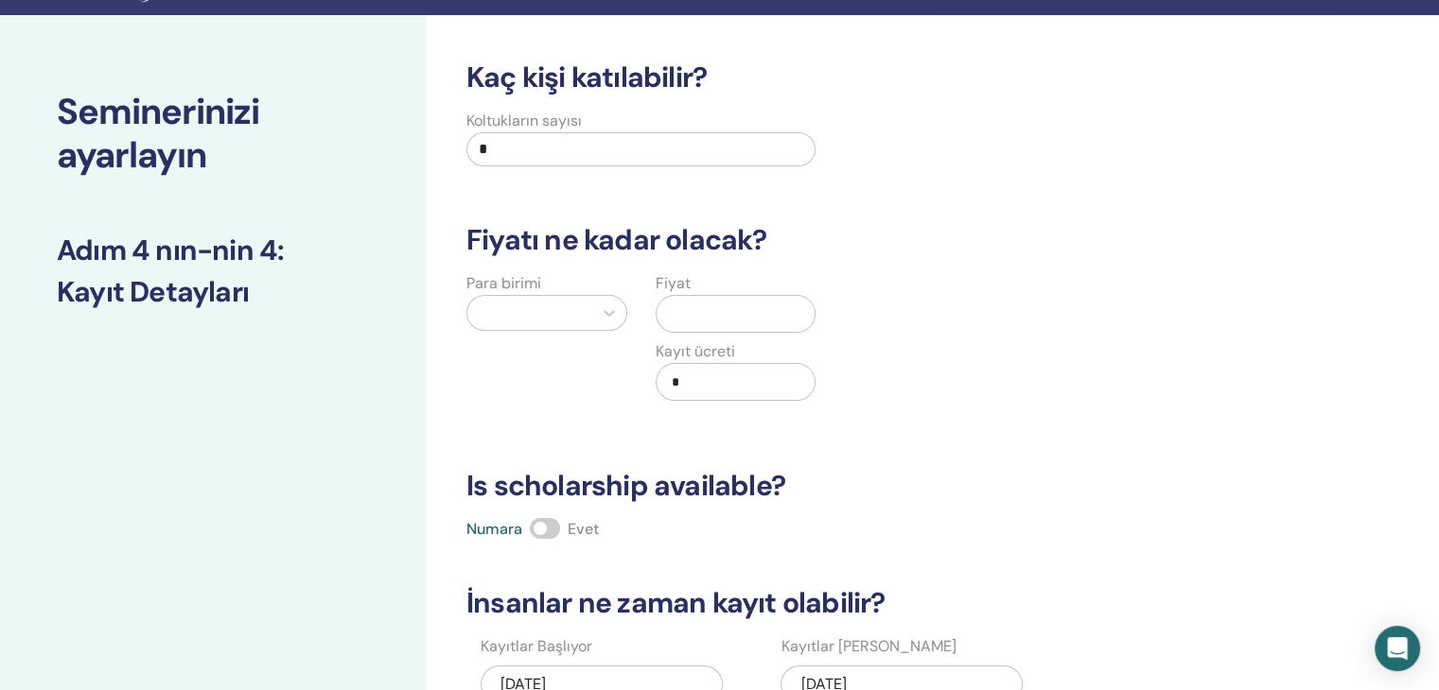
scroll to position [0, 0]
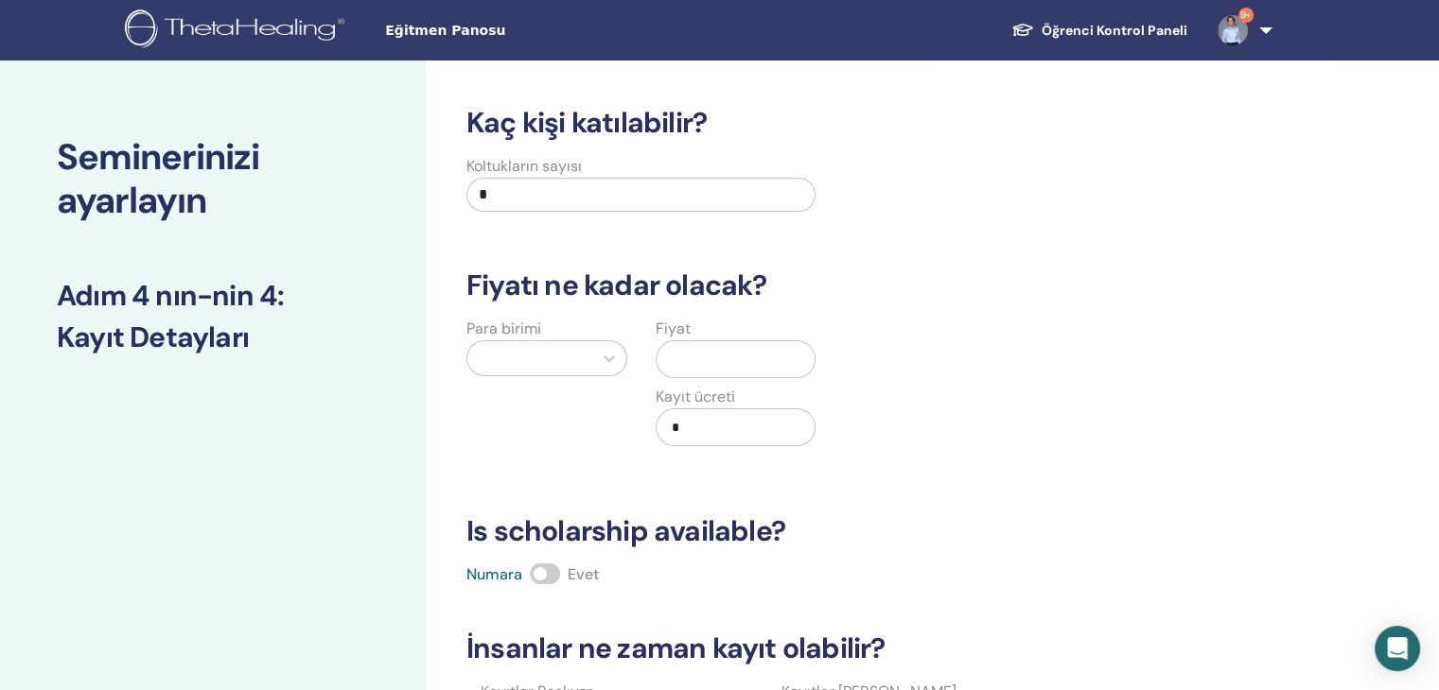
drag, startPoint x: 513, startPoint y: 194, endPoint x: 408, endPoint y: 193, distance: 105.0
click at [409, 193] on div "Seminerinizi ayarlayın Adım 4 nın-nin 4 : Kayıt Detayları Kaç kişi katılabilir?…" at bounding box center [719, 593] width 1439 height 1065
type input "**"
click at [528, 353] on div at bounding box center [530, 358] width 106 height 26
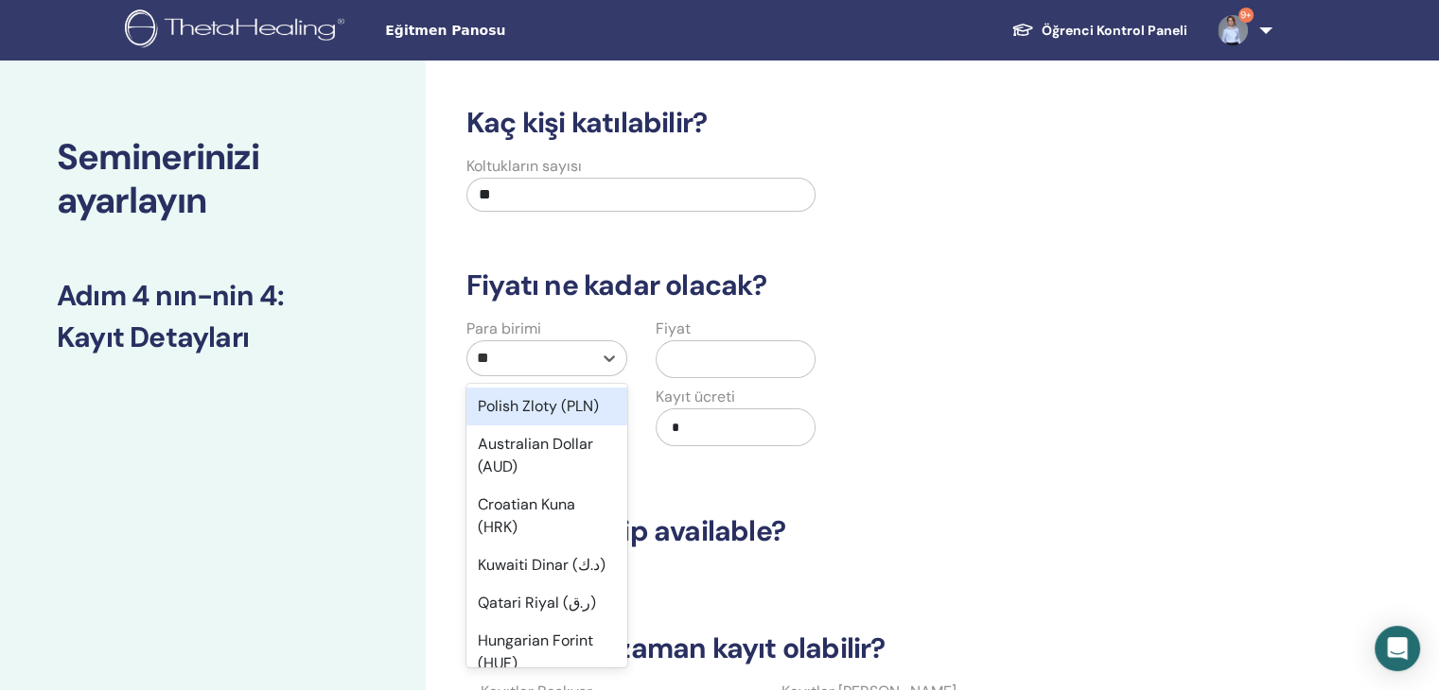
type input "***"
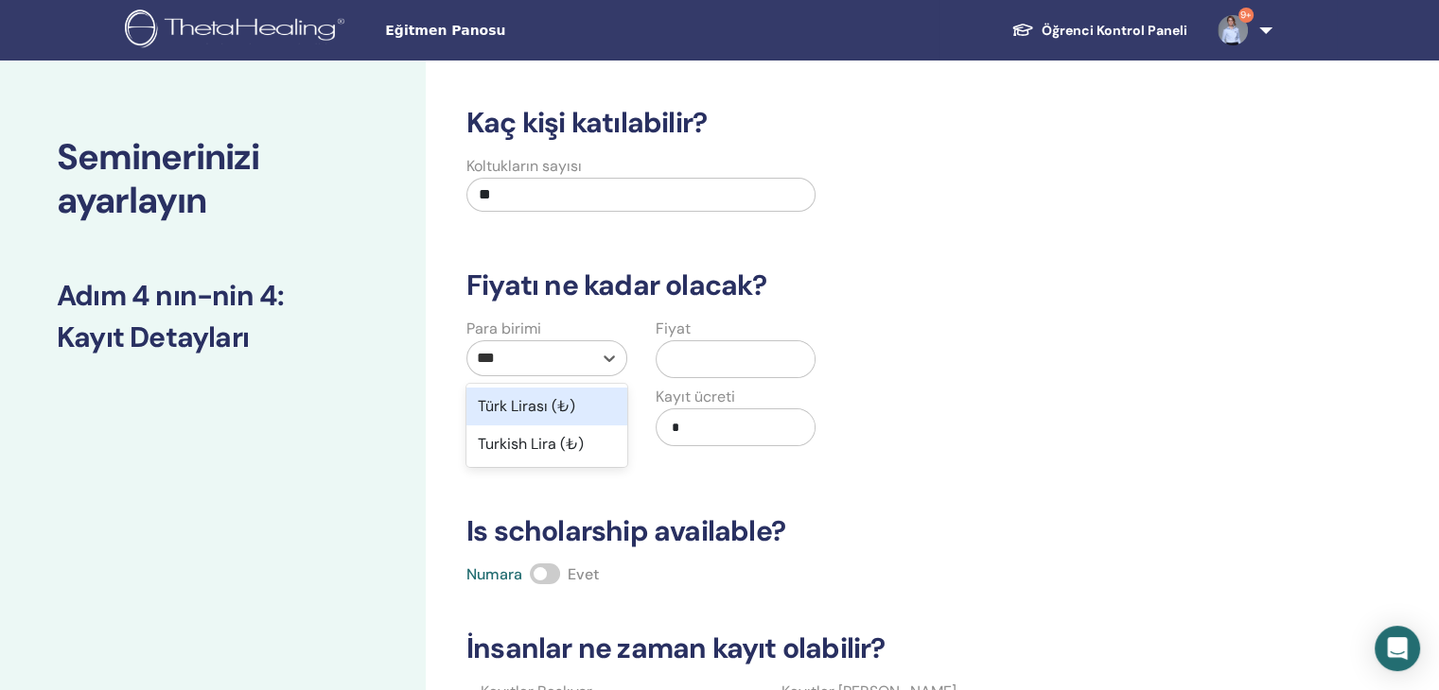
click at [529, 410] on div "Türk Lirası (₺)" at bounding box center [546, 407] width 161 height 38
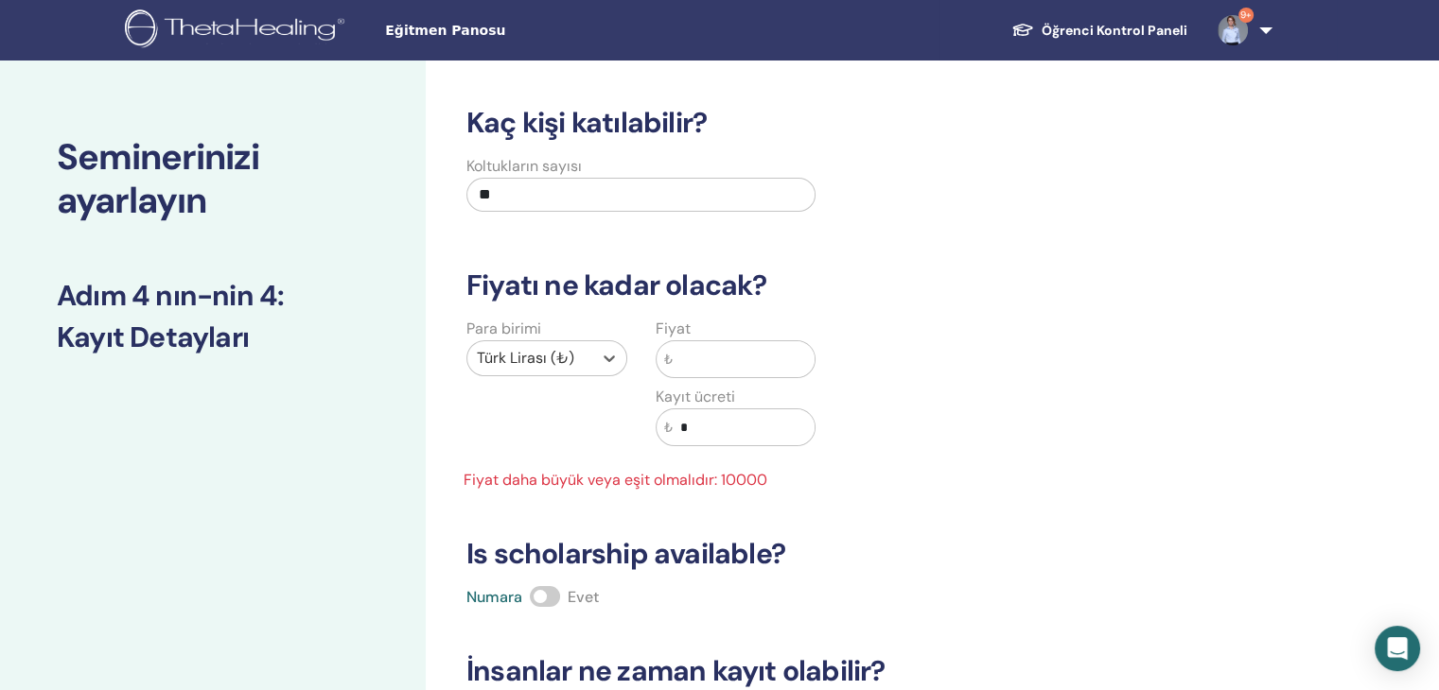
click at [718, 341] on input "text" at bounding box center [743, 359] width 143 height 36
click at [724, 349] on input "text" at bounding box center [743, 359] width 143 height 36
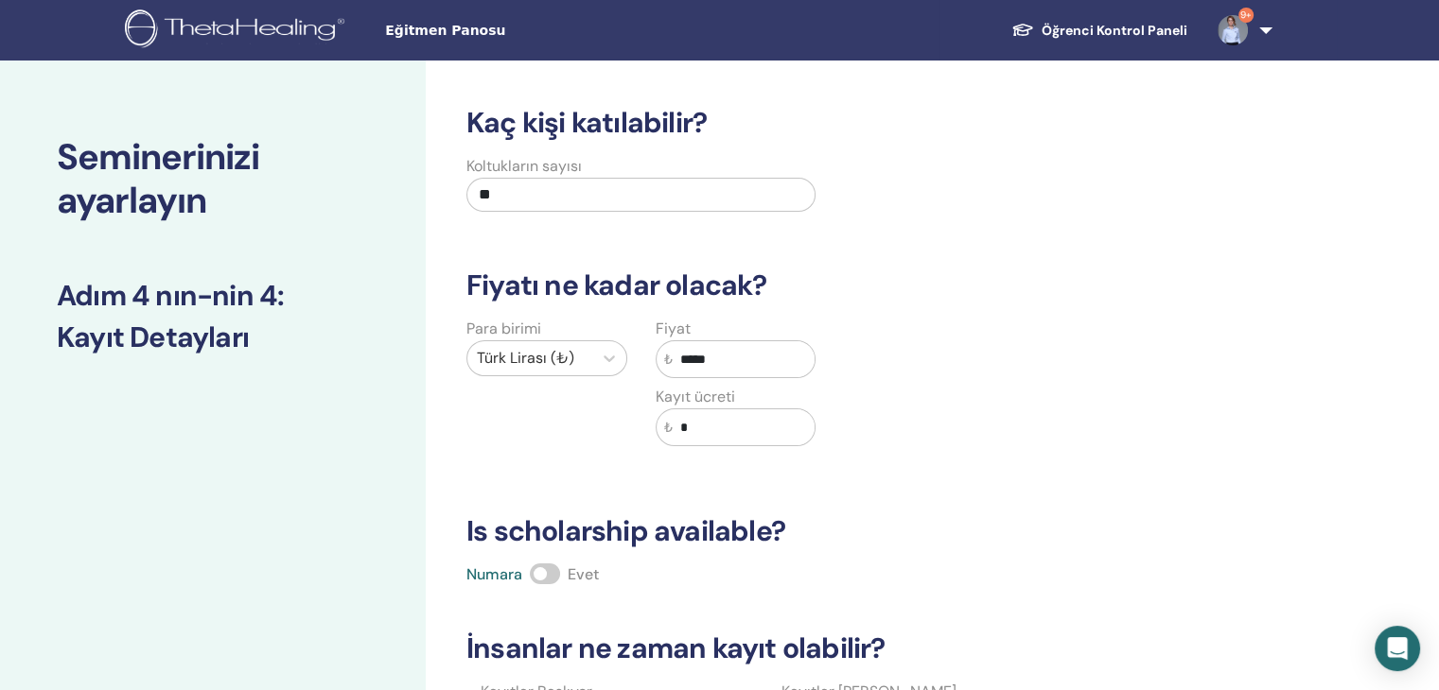
type input "*****"
drag, startPoint x: 693, startPoint y: 433, endPoint x: 665, endPoint y: 430, distance: 28.5
click at [665, 430] on div "₺ *" at bounding box center [735, 428] width 161 height 38
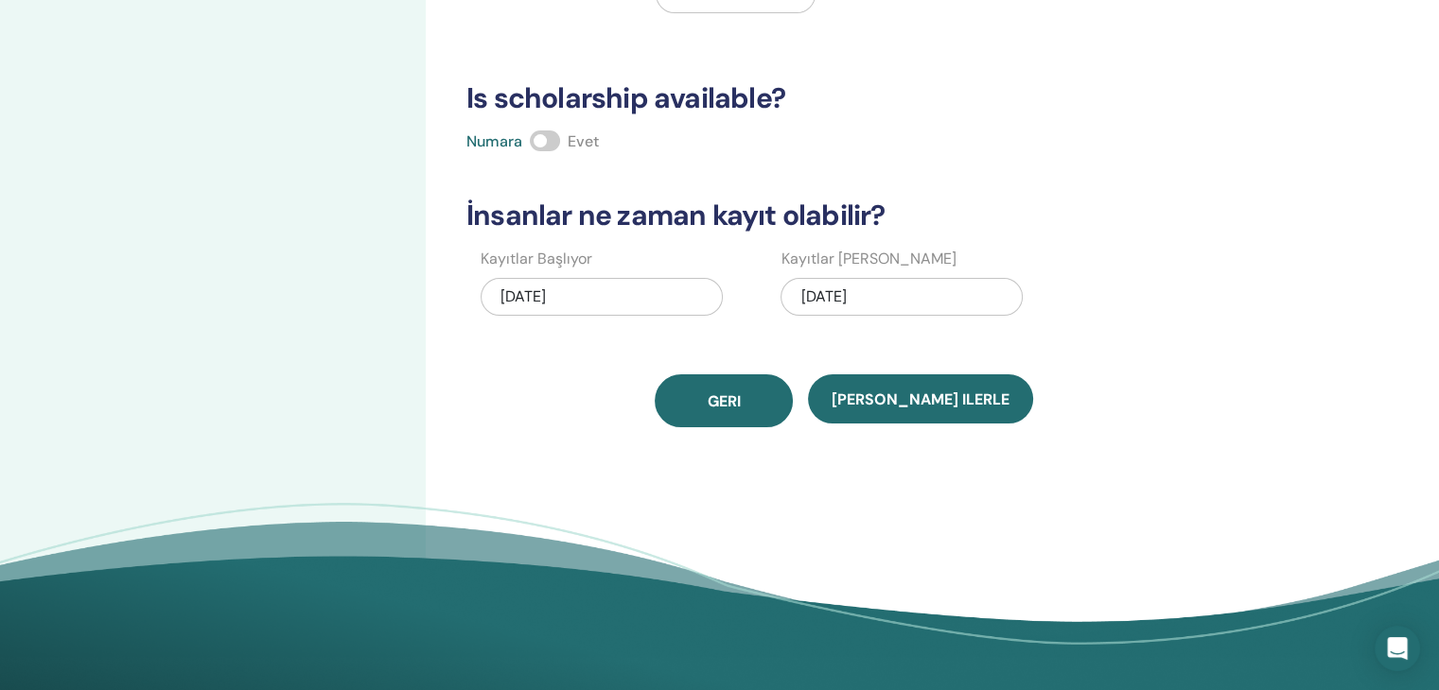
scroll to position [473, 0]
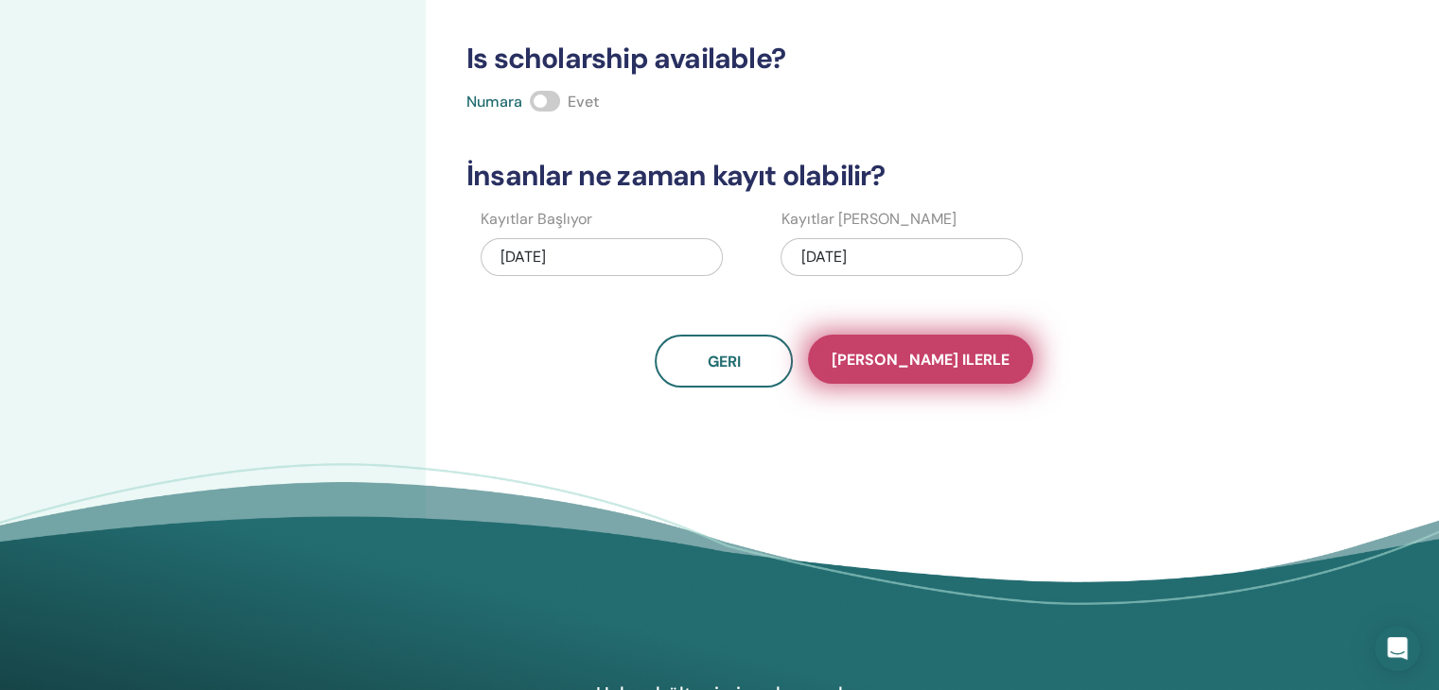
type input "***"
click at [934, 358] on span "Kaydet ilerle" at bounding box center [920, 360] width 178 height 20
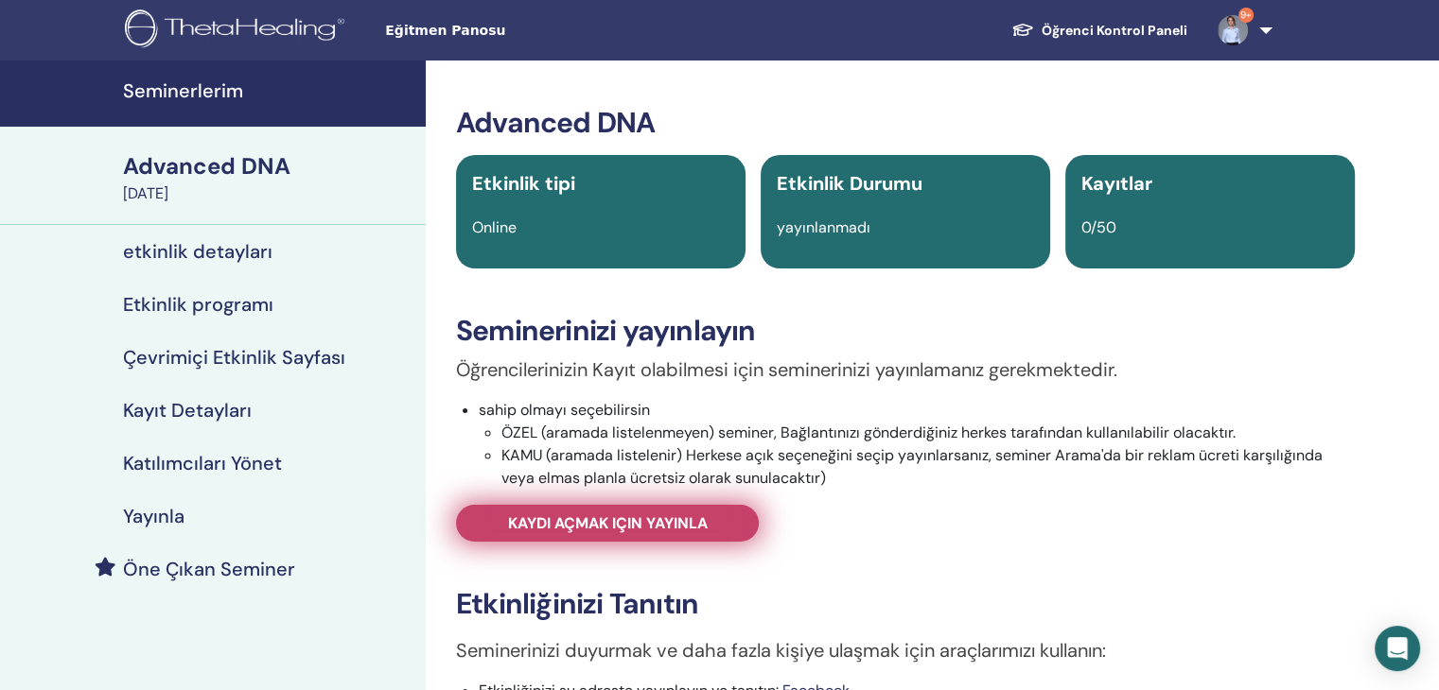
click at [711, 516] on link "Kaydı açmak için yayınla" at bounding box center [607, 523] width 303 height 37
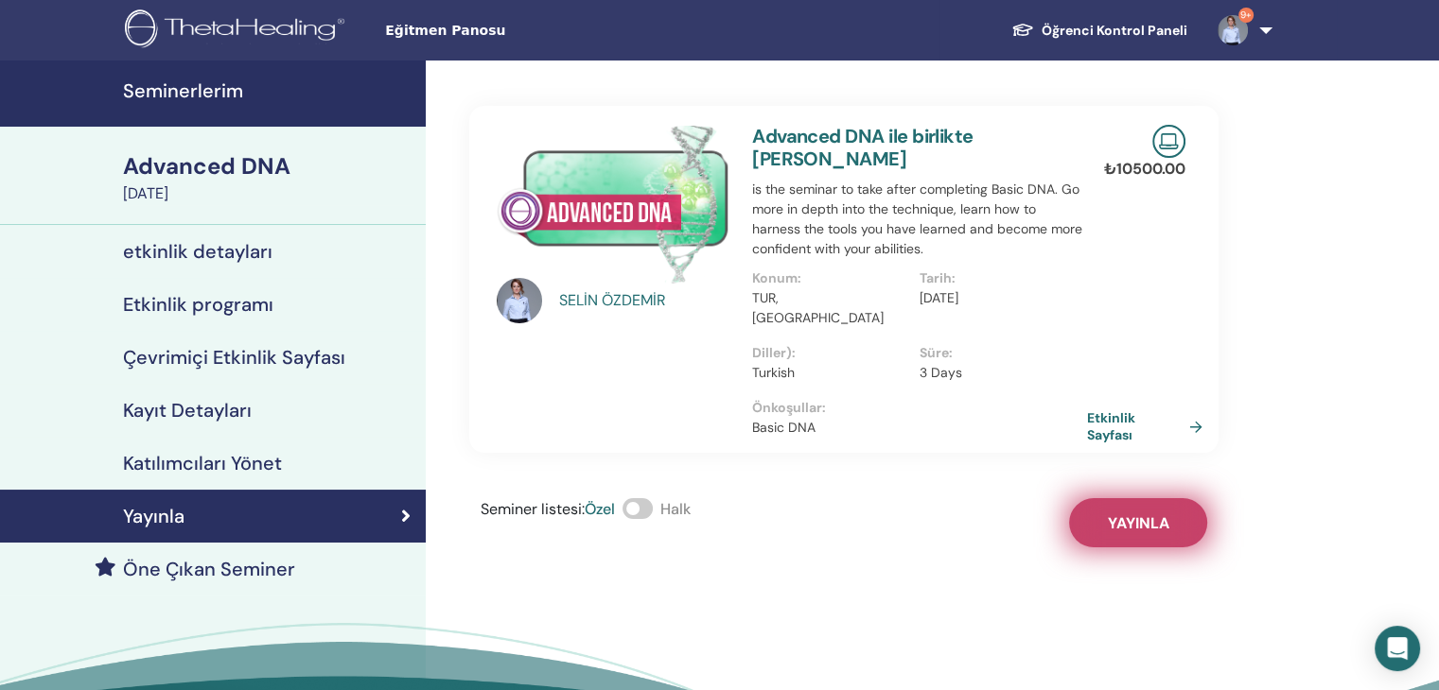
click at [1109, 514] on span "Yayınla" at bounding box center [1138, 524] width 61 height 20
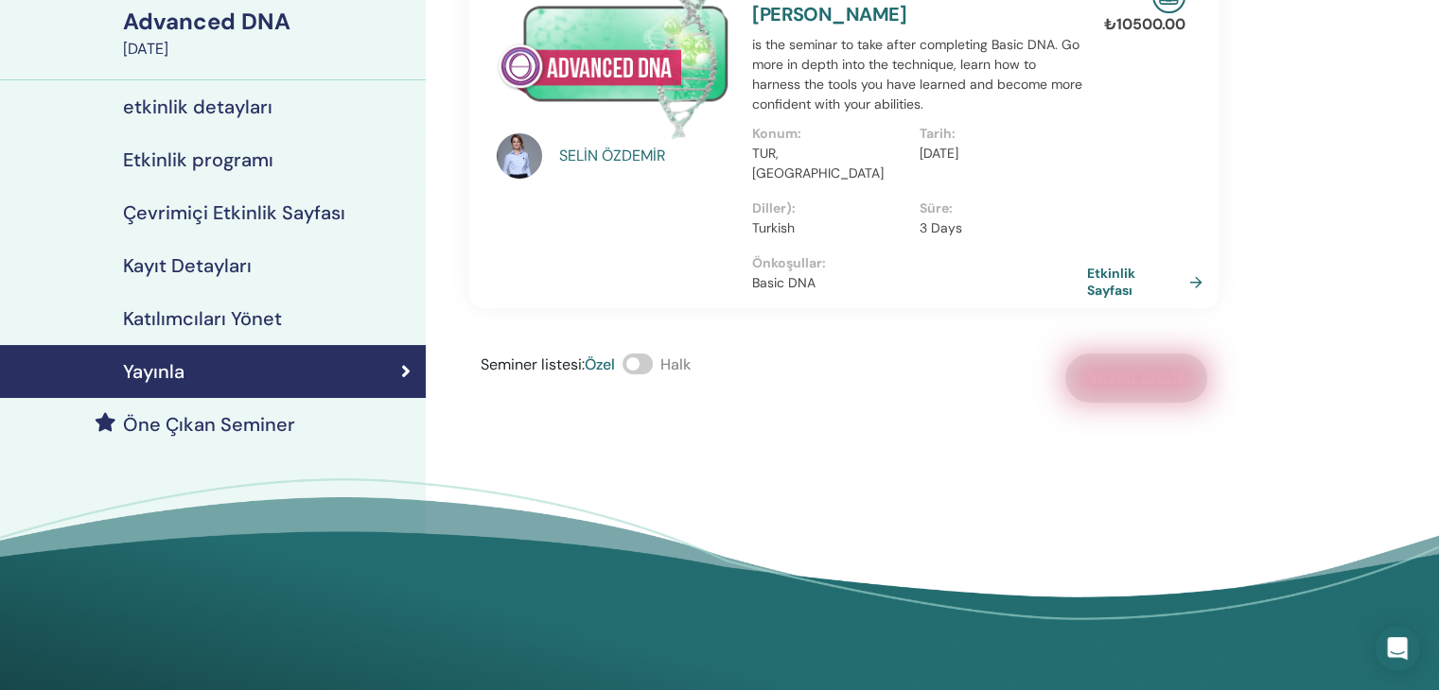
scroll to position [95, 0]
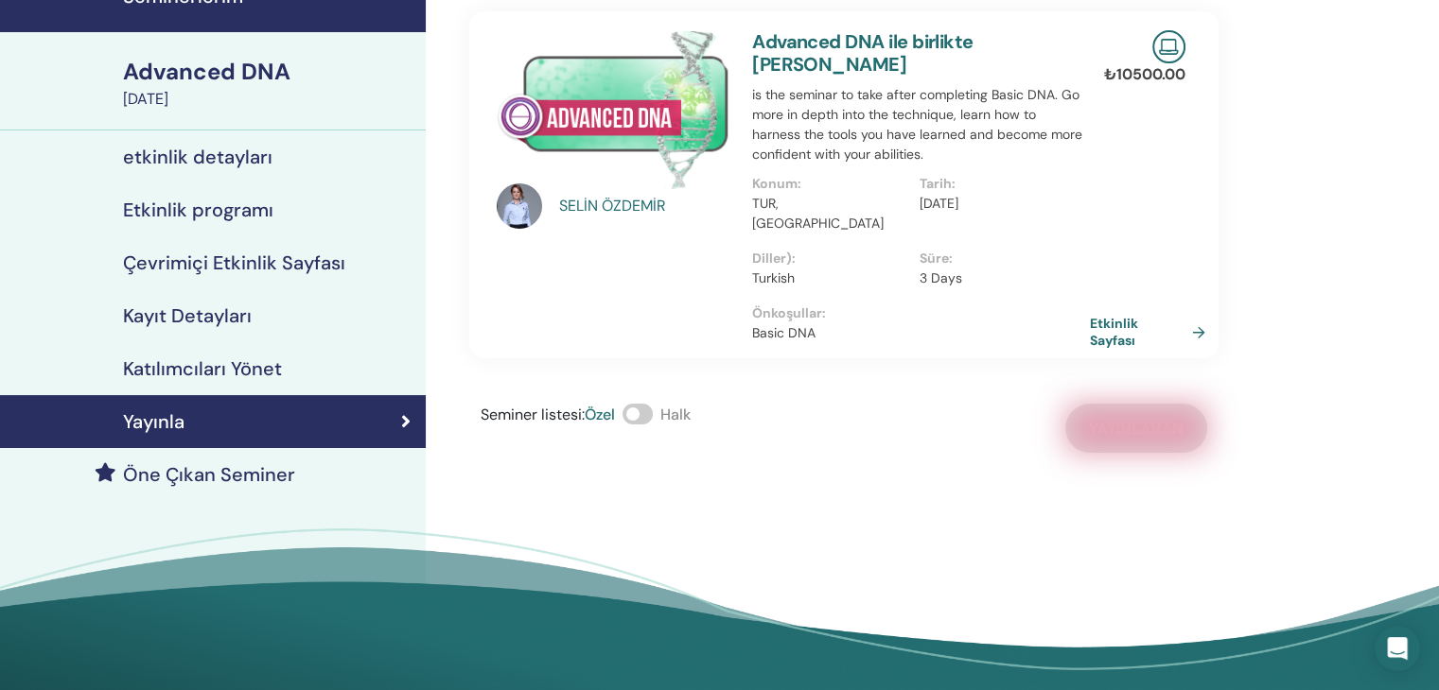
click at [1116, 319] on link "Etkinlik Sayfası" at bounding box center [1151, 332] width 123 height 34
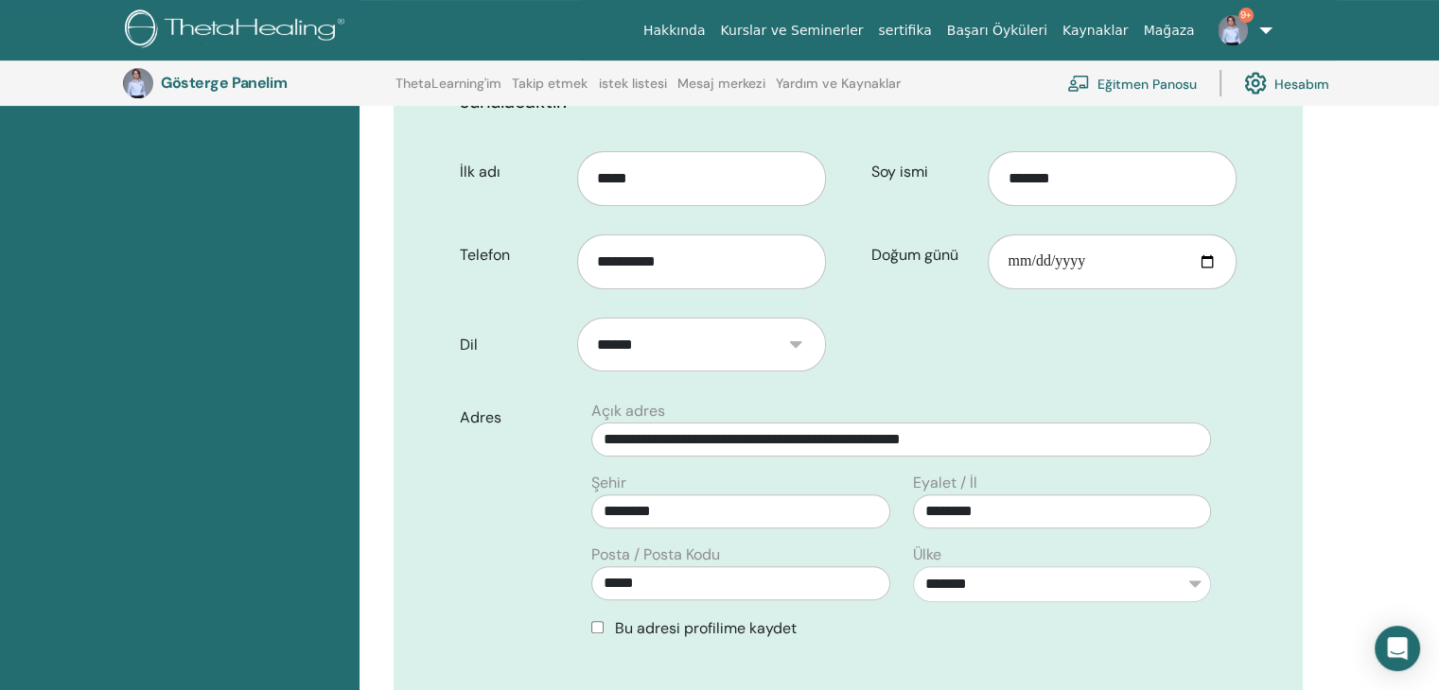
scroll to position [424, 0]
